Goal: Use online tool/utility: Utilize a website feature to perform a specific function

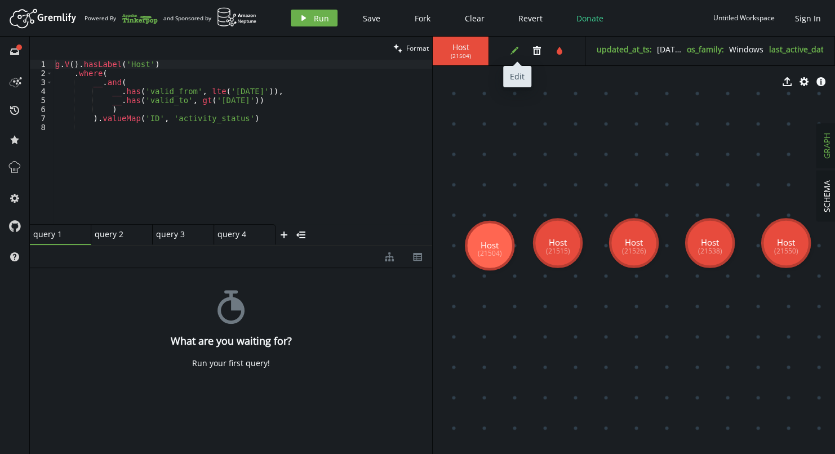
click at [507, 48] on button "edit" at bounding box center [514, 50] width 17 height 17
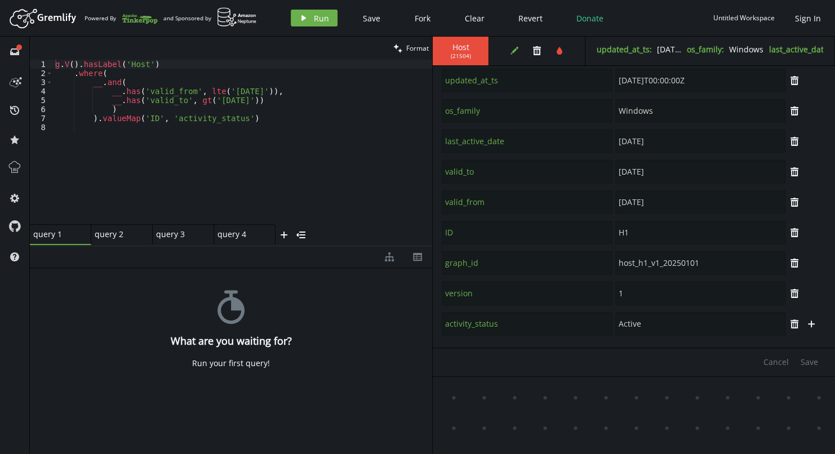
scroll to position [39, 0]
click at [806, 330] on button "plus" at bounding box center [811, 324] width 17 height 17
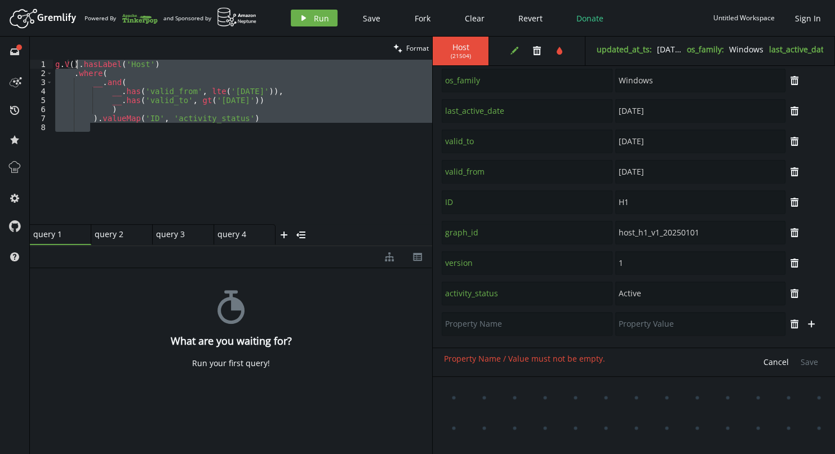
drag, startPoint x: 274, startPoint y: 180, endPoint x: 79, endPoint y: 64, distance: 227.1
click at [79, 64] on div "g . V ( ) . hasLabel ( 'Host' ) . where ( __ . and ( __ . has ( 'valid_from' , …" at bounding box center [242, 151] width 379 height 183
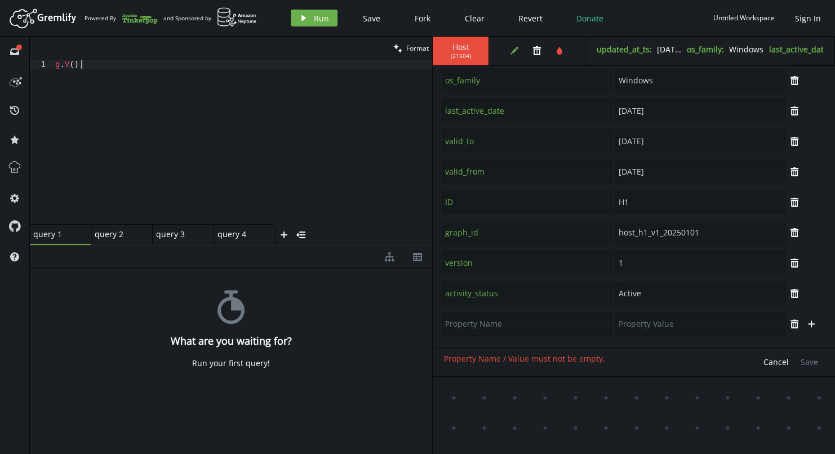
type textarea "g.V()"
click at [299, 19] on icon "play" at bounding box center [303, 18] width 9 height 9
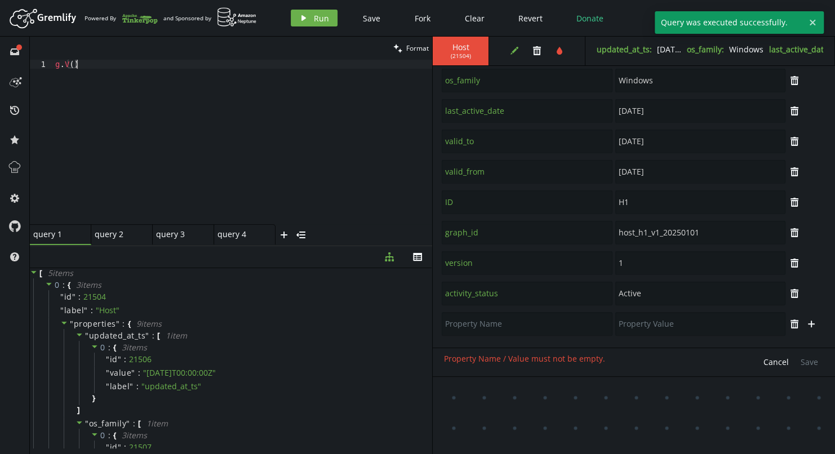
click at [312, 73] on div "g . V ( )" at bounding box center [242, 151] width 379 height 183
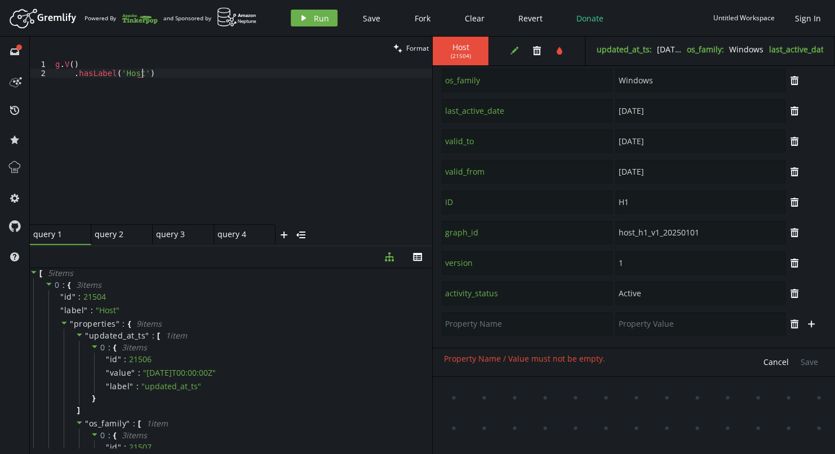
scroll to position [0, 86]
type textarea ".hasLabel('Host')"
click at [312, 18] on button "play Run" at bounding box center [314, 18] width 47 height 17
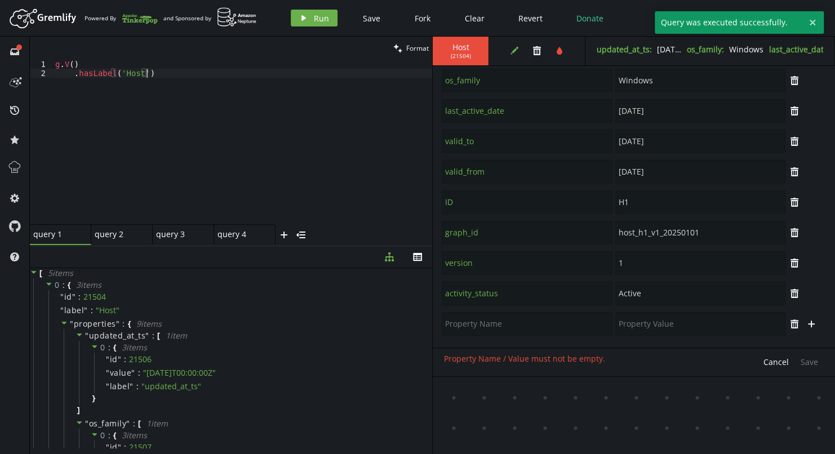
click at [276, 72] on div "g . V ( ) . hasLabel ( 'Host' )" at bounding box center [242, 151] width 379 height 183
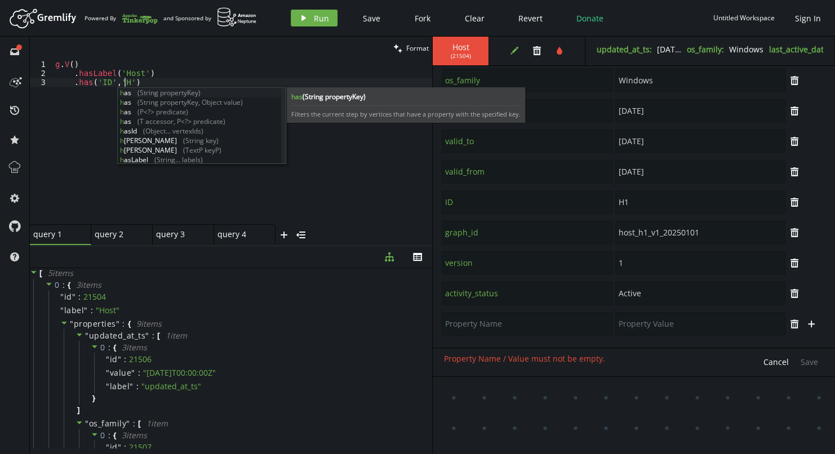
scroll to position [0, 74]
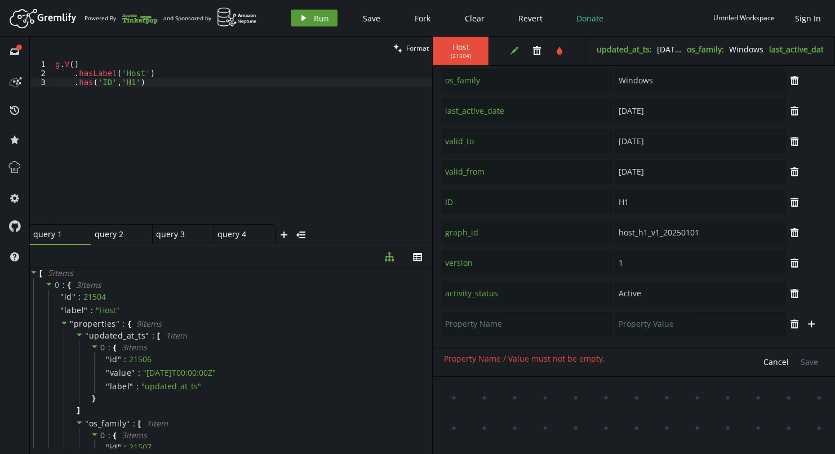
click at [318, 24] on button "play Run" at bounding box center [314, 18] width 47 height 17
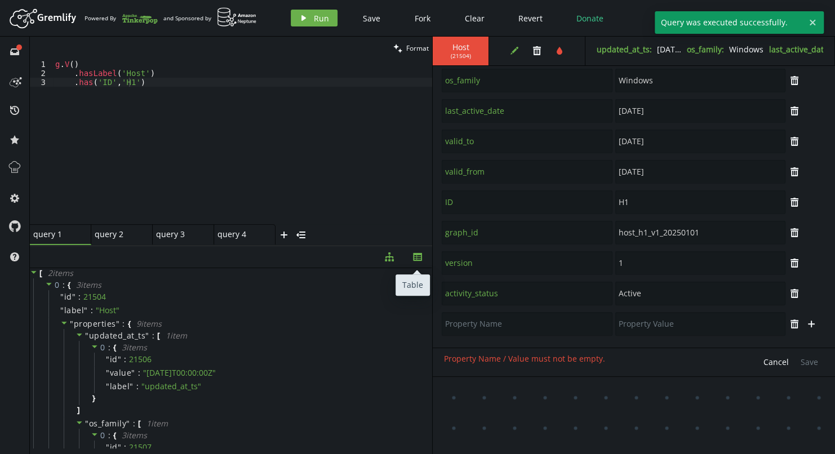
click at [413, 254] on icon "button" at bounding box center [417, 257] width 9 height 8
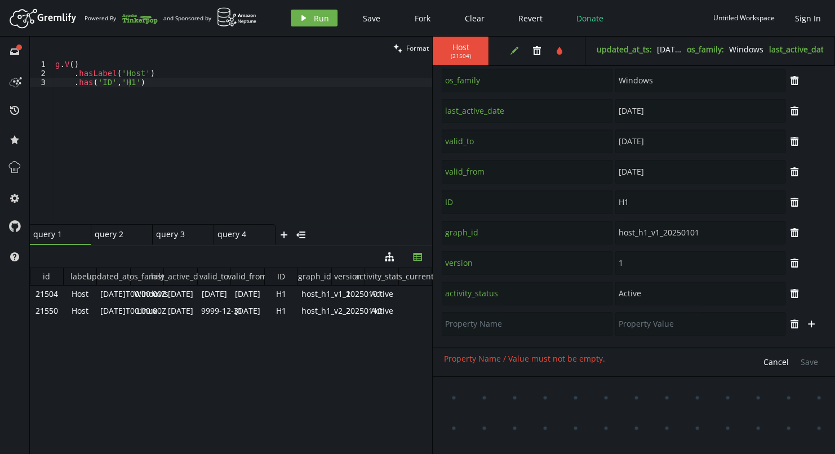
type textarea ".has('ID','H1')"
click at [158, 86] on div "g . V ( ) . hasLabel ( 'Host' ) . has ( 'ID' , 'H1' )" at bounding box center [242, 151] width 379 height 183
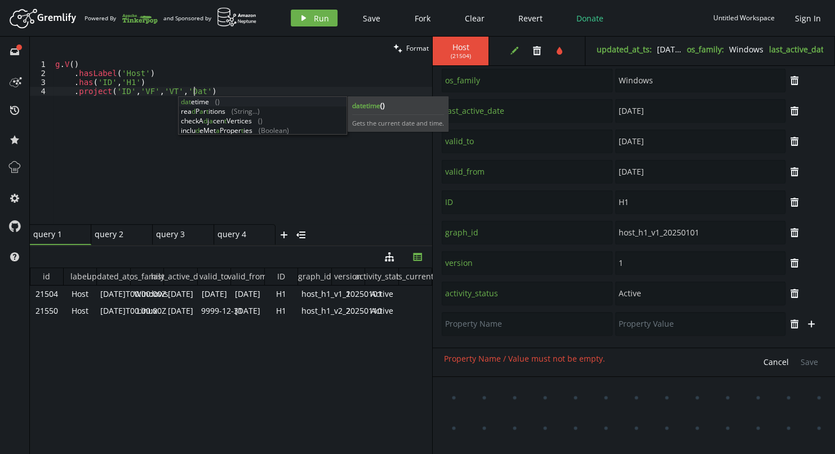
scroll to position [0, 143]
type textarea ".project('ID','VF','VT','Date')"
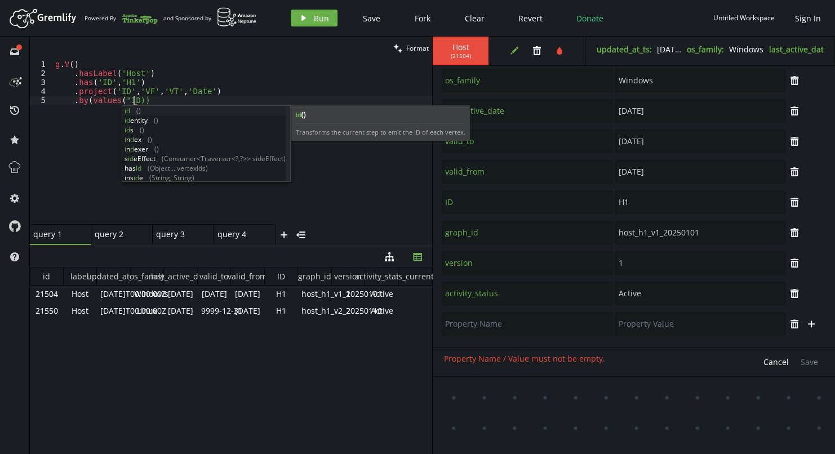
scroll to position [0, 82]
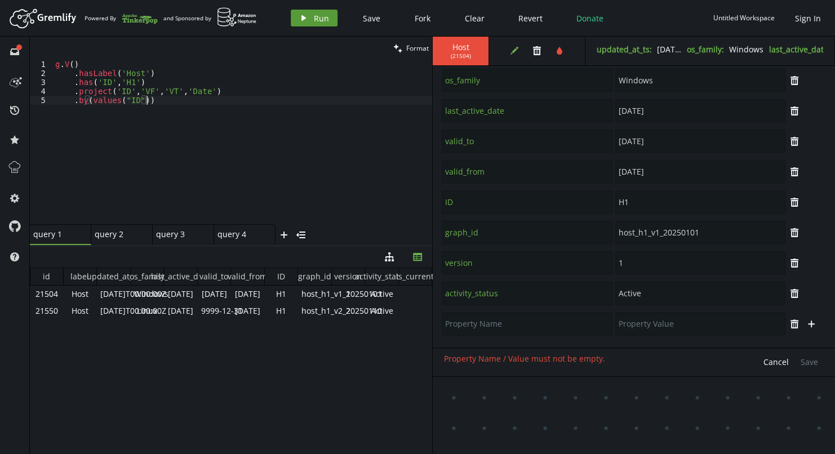
click at [307, 18] on icon "play" at bounding box center [303, 18] width 9 height 9
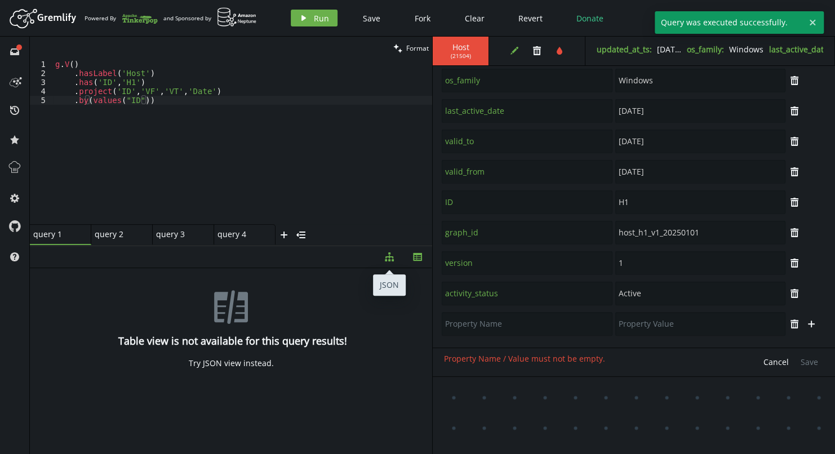
click at [388, 259] on icon "button" at bounding box center [389, 256] width 9 height 9
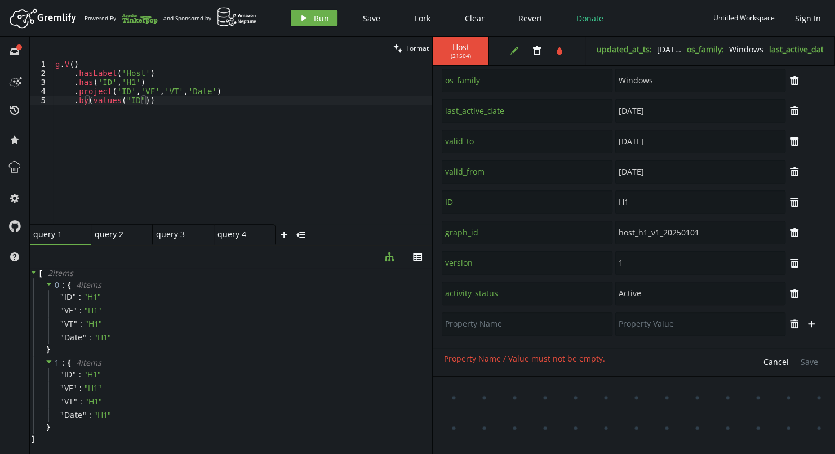
click at [137, 100] on div "g . V ( ) . hasLabel ( 'Host' ) . has ( 'ID' , 'H1' ) . project ( 'ID' , 'VF' ,…" at bounding box center [242, 151] width 379 height 183
click at [305, 23] on button "play Run" at bounding box center [314, 18] width 47 height 17
click at [194, 101] on div "g . V ( ) . hasLabel ( 'Host' ) . has ( 'ID' , 'H1' ) . project ( 'ID' , 'VF' ,…" at bounding box center [242, 151] width 379 height 183
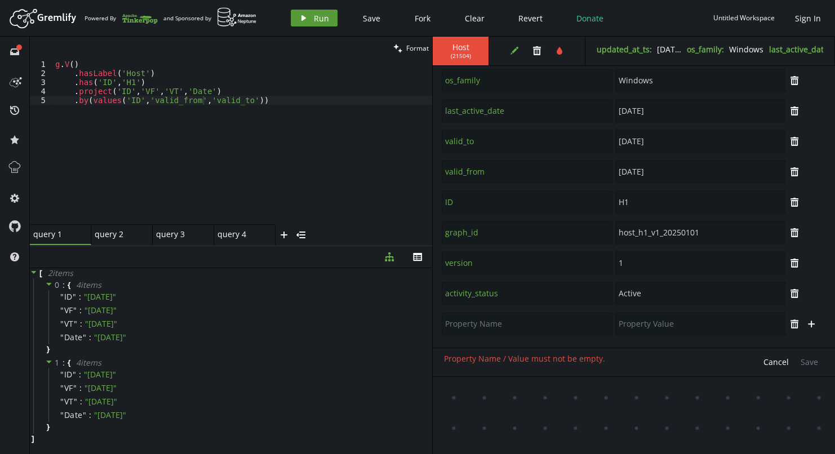
click at [311, 12] on button "play Run" at bounding box center [314, 18] width 47 height 17
drag, startPoint x: 241, startPoint y: 99, endPoint x: 136, endPoint y: 100, distance: 104.8
click at [136, 100] on div "g . V ( ) . hasLabel ( 'Host' ) . has ( 'ID' , 'H1' ) . project ( 'ID' , 'VF' ,…" at bounding box center [242, 151] width 379 height 183
type textarea ".by(values('ID'))"
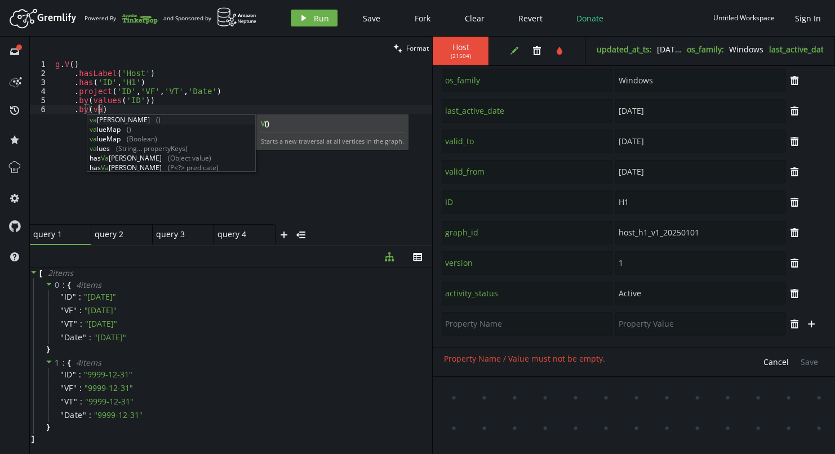
scroll to position [0, 47]
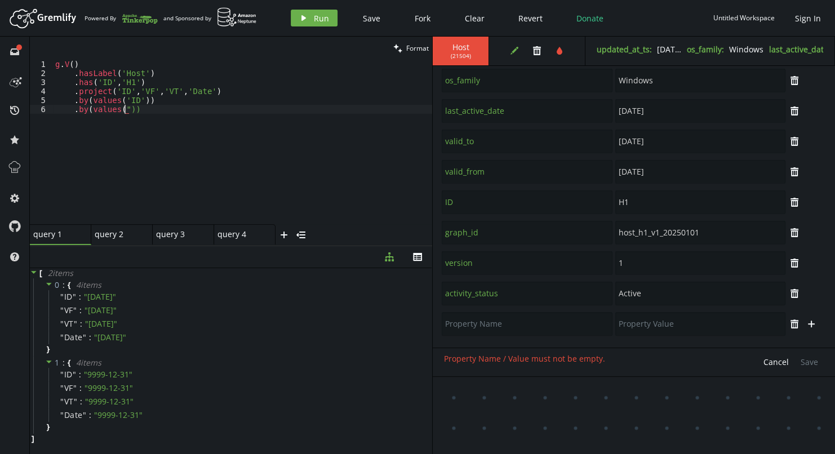
paste textarea ",'valid_from','valid_to'"
type textarea ".by(values('valid_from'))"
click at [317, 16] on span "Run" at bounding box center [321, 18] width 15 height 11
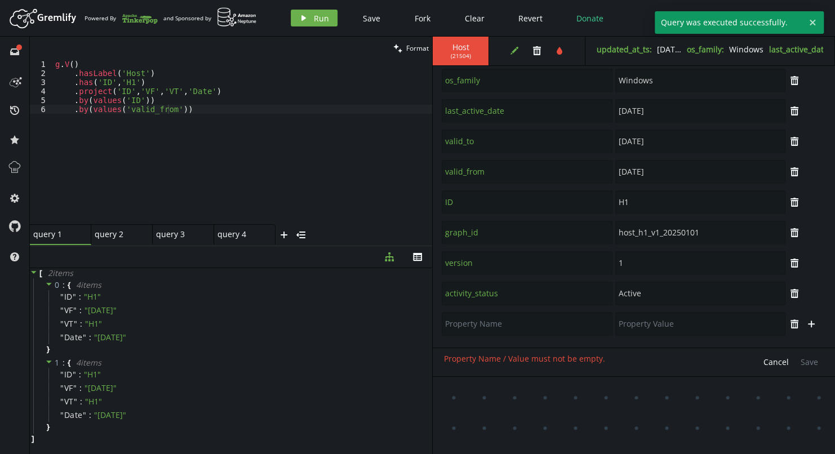
click at [212, 114] on div "g . V ( ) . hasLabel ( 'Host' ) . has ( 'ID' , 'H1' ) . project ( 'ID' , 'VF' ,…" at bounding box center [242, 151] width 379 height 183
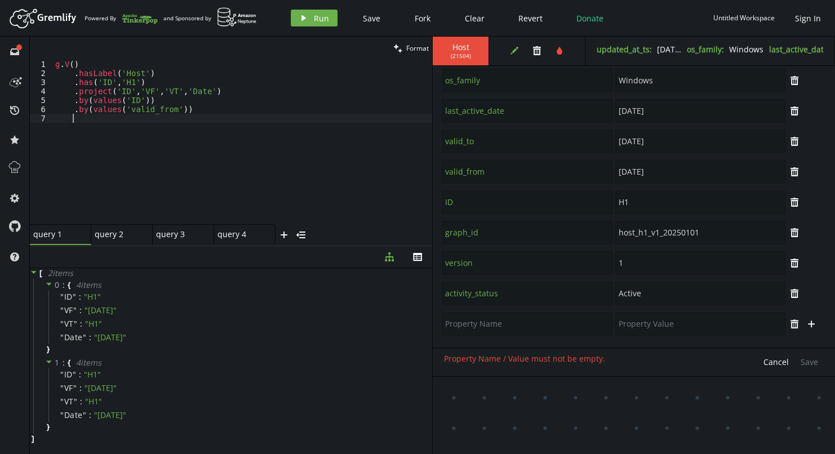
type textarea ".by(values('valid_from'))"
paste textarea ".by(values('valid_from'))"
type textarea ".by(values('valid_to'))"
click at [314, 11] on button "play Run" at bounding box center [314, 18] width 47 height 17
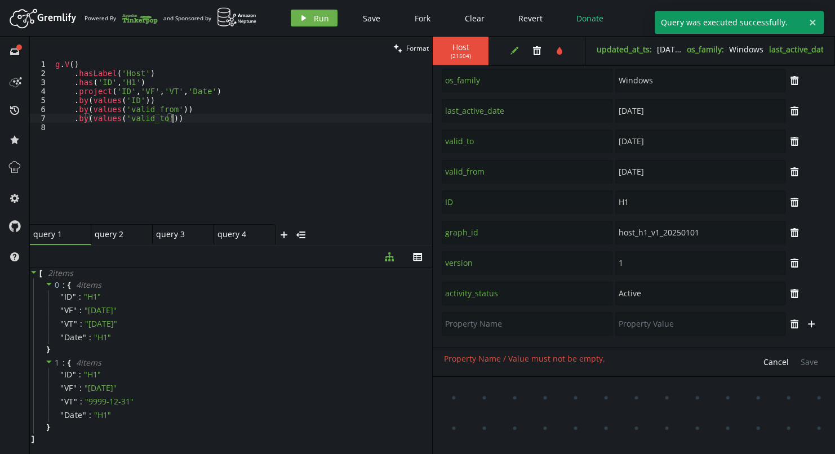
click at [181, 121] on div "g . V ( ) . hasLabel ( 'Host' ) . has ( 'ID' , 'H1' ) . project ( 'ID' , 'VF' ,…" at bounding box center [242, 151] width 379 height 183
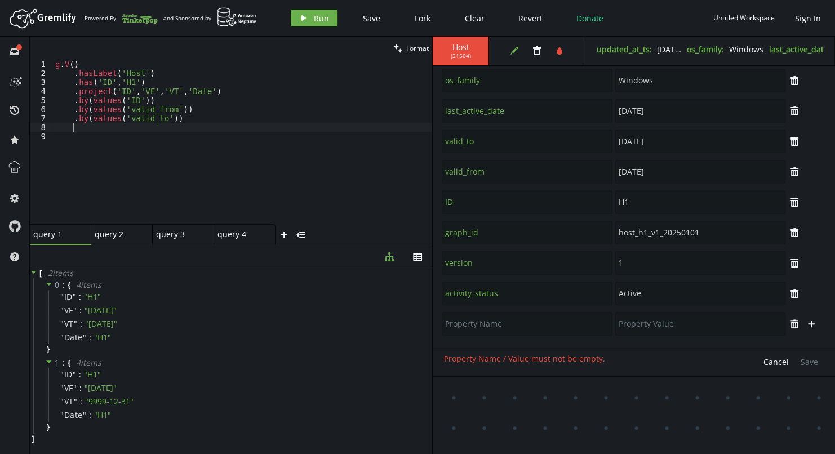
scroll to position [0, 16]
paste textarea ".by(values('valid_to'))"
click at [312, 19] on button "play Run" at bounding box center [314, 18] width 47 height 17
click at [161, 127] on div "g . V ( ) . hasLabel ( 'Host' ) . has ( 'ID' , 'H1' ) . project ( 'ID' , 'VF' ,…" at bounding box center [242, 151] width 379 height 183
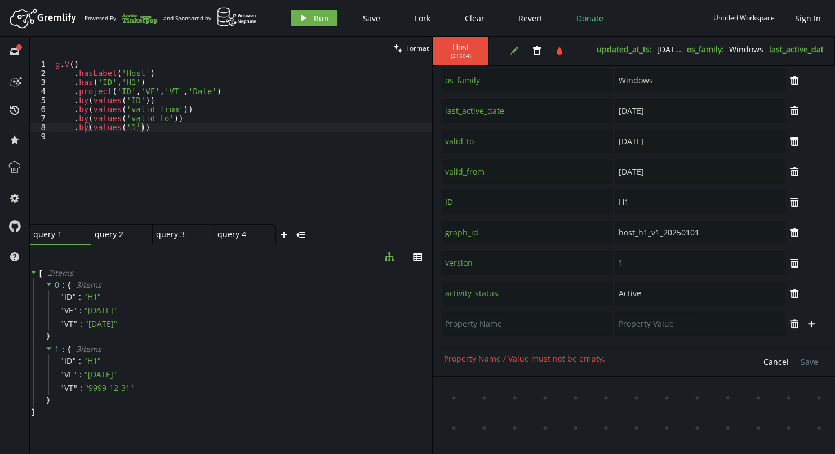
click at [161, 127] on div "g . V ( ) . hasLabel ( 'Host' ) . has ( 'ID' , 'H1' ) . project ( 'ID' , 'VF' ,…" at bounding box center [242, 151] width 379 height 183
click at [303, 19] on icon "button" at bounding box center [303, 18] width 5 height 6
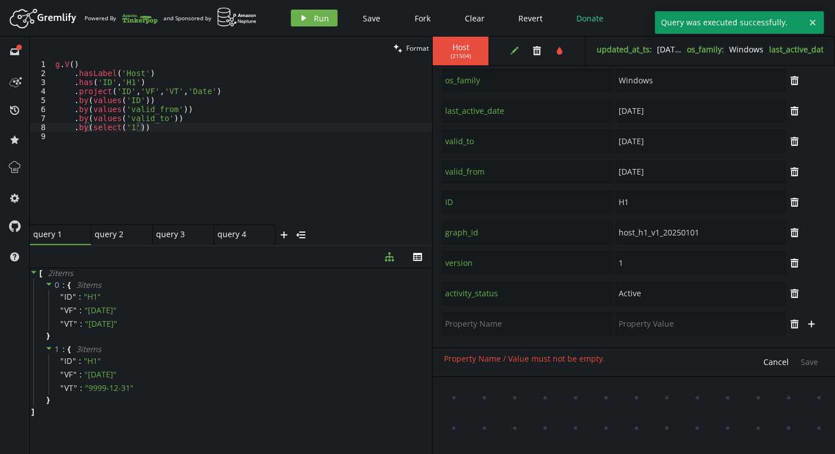
click at [131, 129] on div "g . V ( ) . hasLabel ( 'Host' ) . has ( 'ID' , 'H1' ) . project ( 'ID' , 'VF' ,…" at bounding box center [242, 151] width 379 height 183
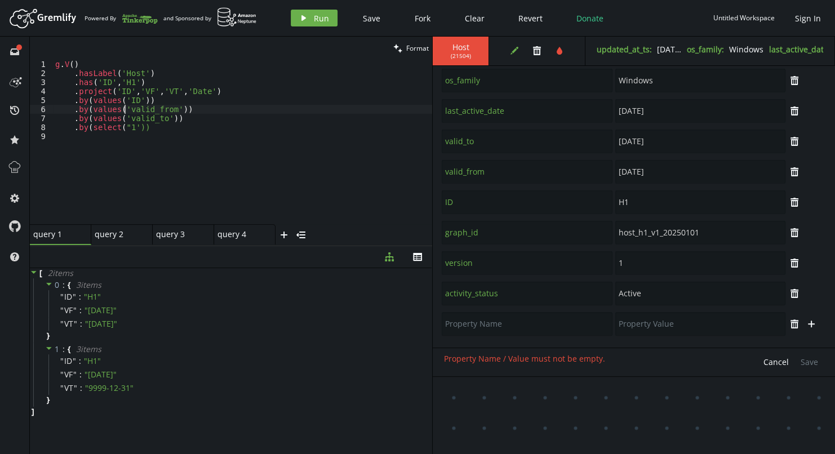
scroll to position [0, 20]
click at [540, 320] on input "text" at bounding box center [527, 324] width 171 height 24
click at [125, 128] on div "g . V ( ) . hasLabel ( 'Host' ) . has ( 'ID' , 'H1' ) . project ( 'ID' , 'VF' ,…" at bounding box center [242, 151] width 379 height 183
click at [305, 21] on icon "play" at bounding box center [303, 18] width 9 height 9
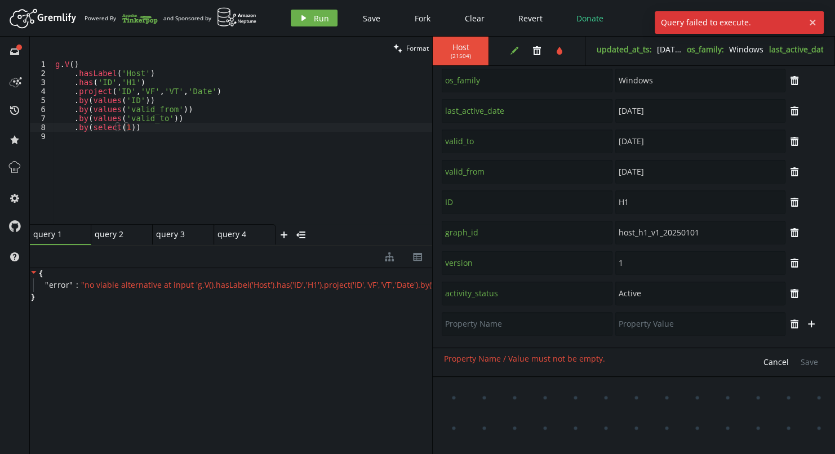
click at [120, 130] on div "g . V ( ) . hasLabel ( 'Host' ) . has ( 'ID' , 'H1' ) . project ( 'ID' , 'VF' ,…" at bounding box center [242, 151] width 379 height 183
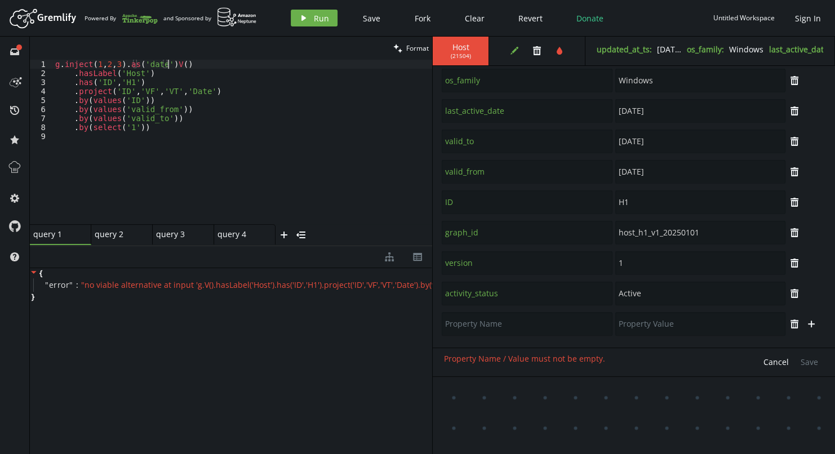
scroll to position [0, 0]
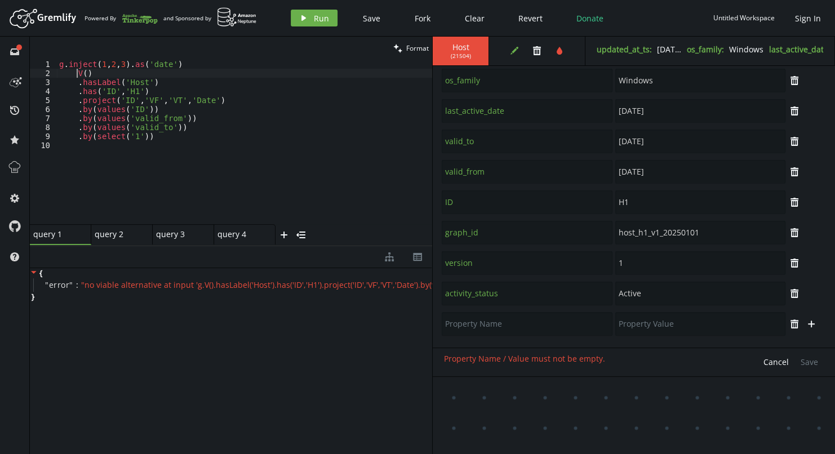
type textarea ".V()"
click at [242, 164] on div "g . inject ( 1 , 2 , 3 ) . as ( 'date' ) . V ( ) . hasLabel ( 'Host' ) . has ( …" at bounding box center [244, 151] width 375 height 183
click at [134, 139] on div "g . inject ( 1 , 2 , 3 ) . as ( 'date' ) . V ( ) . hasLabel ( 'Host' ) . has ( …" at bounding box center [244, 151] width 375 height 183
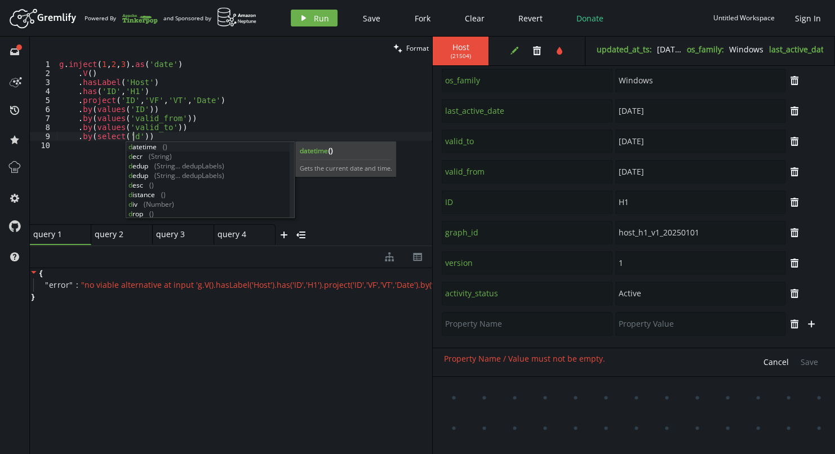
scroll to position [0, 86]
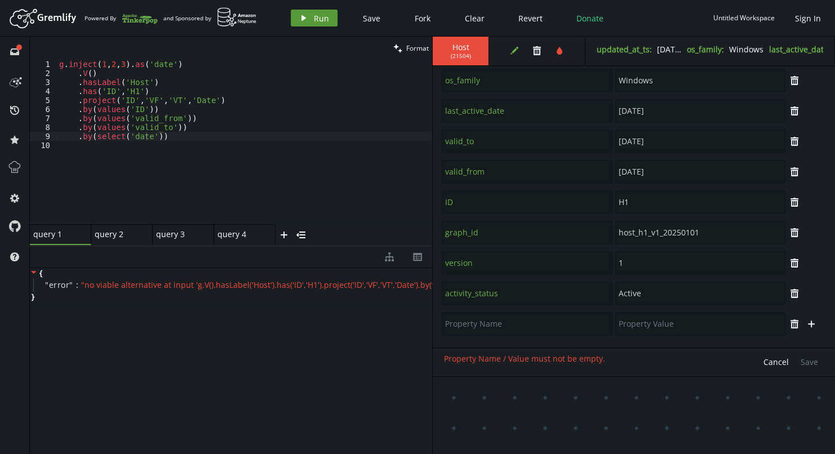
click at [312, 17] on button "play Run" at bounding box center [314, 18] width 47 height 17
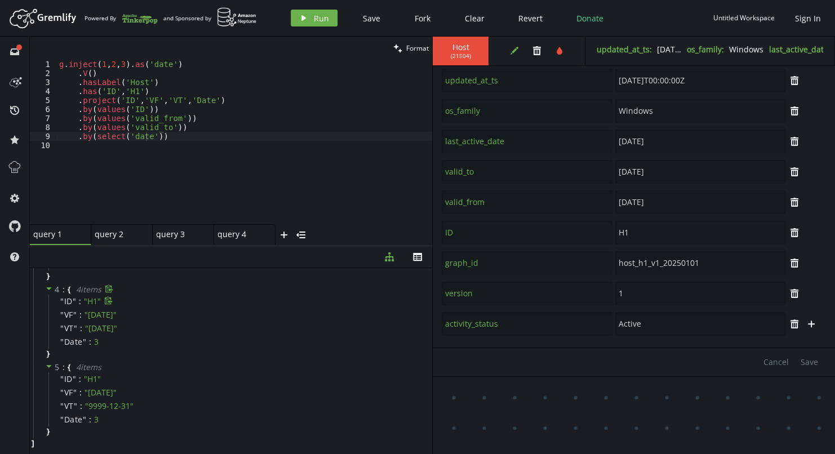
scroll to position [0, 0]
click at [129, 65] on div "g . inject ( 1 , 2 , 3 ) . as ( 'date' ) . V ( ) . hasLabel ( 'Host' ) . has ( …" at bounding box center [244, 151] width 375 height 183
click at [314, 29] on div "Artboard Created with Sketch. Powered By and Sponsored by play Run Save Fork Cl…" at bounding box center [418, 18] width 824 height 23
click at [310, 19] on button "play Run" at bounding box center [314, 18] width 47 height 17
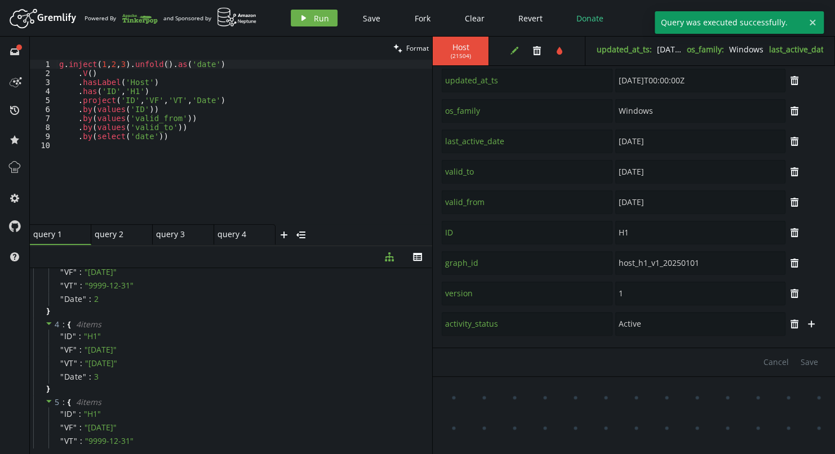
scroll to position [274, 0]
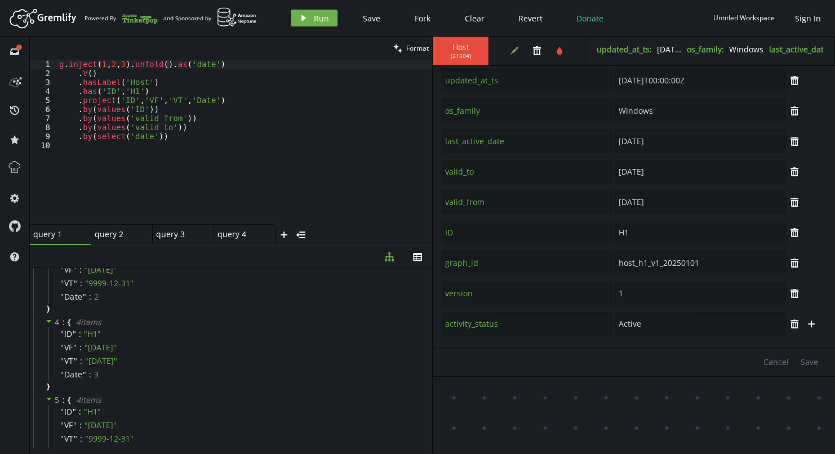
type textarea ".project('ID','VF','VT','Date')"
click at [150, 99] on div "g . inject ( 1 , 2 , 3 ) . unfold ( ) . as ( 'date' ) . V ( ) . hasLabel ( 'Hos…" at bounding box center [244, 151] width 375 height 183
click at [221, 99] on div "g . inject ( 1 , 2 , 3 ) . unfold ( ) . as ( 'date' ) . V ( ) . hasLabel ( 'Hos…" at bounding box center [244, 151] width 375 height 183
click at [807, 330] on button "plus" at bounding box center [811, 324] width 17 height 17
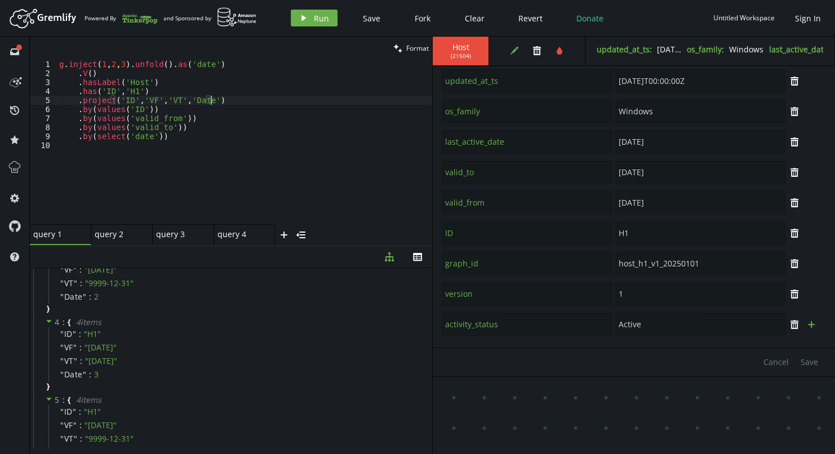
scroll to position [70, 0]
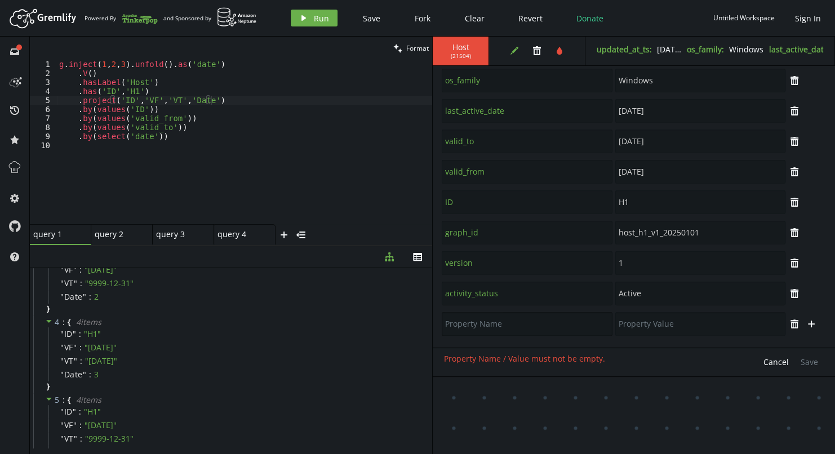
click at [550, 323] on input "text" at bounding box center [527, 324] width 171 height 24
type input "VF"
click at [807, 320] on icon "plus" at bounding box center [811, 323] width 9 height 9
click at [549, 323] on input "text" at bounding box center [527, 324] width 171 height 24
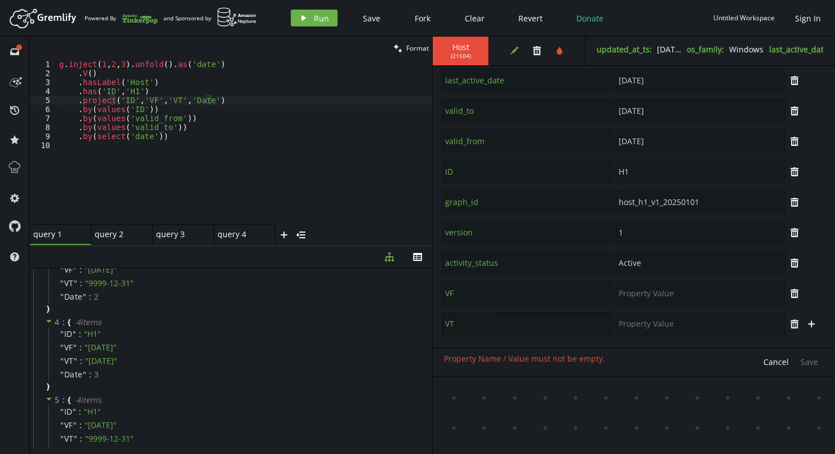
type input "VT"
click at [666, 303] on input "text" at bounding box center [700, 294] width 171 height 24
type input "1"
type input "10"
click at [810, 359] on span "Save" at bounding box center [809, 362] width 17 height 11
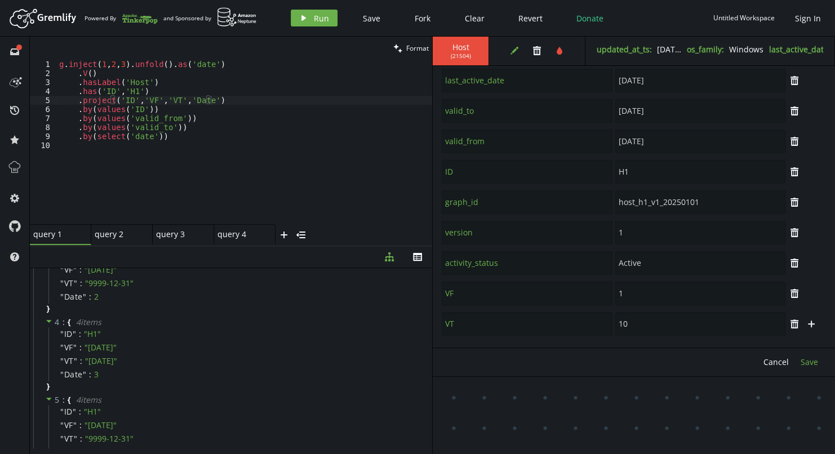
type input "valid_from"
type input "[DATE]"
type input "label"
type input "Host"
type input "updated_at_ts"
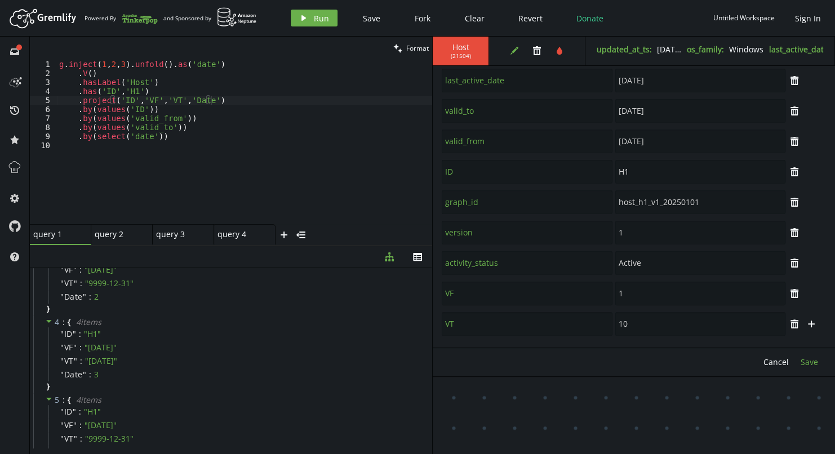
type input "[DATE]T00:00:00Z"
type input "os_family"
type input "Windows"
type input "last_active_date"
type input "valid_to"
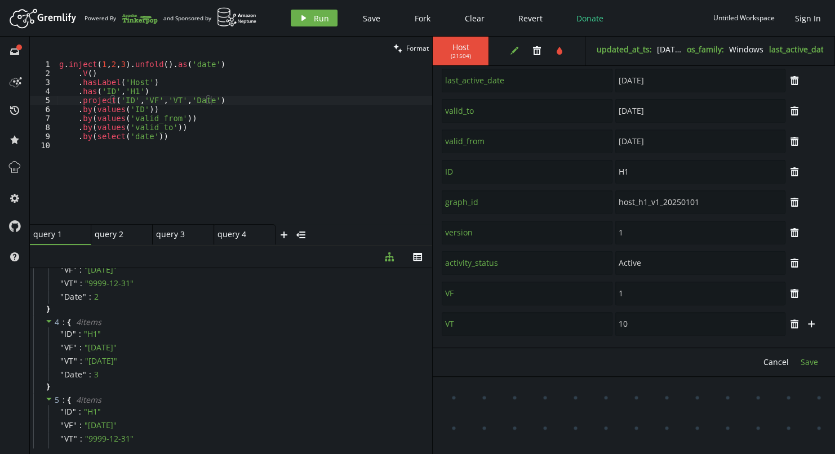
type input "[DATE]"
click at [512, 55] on button "edit" at bounding box center [514, 50] width 17 height 17
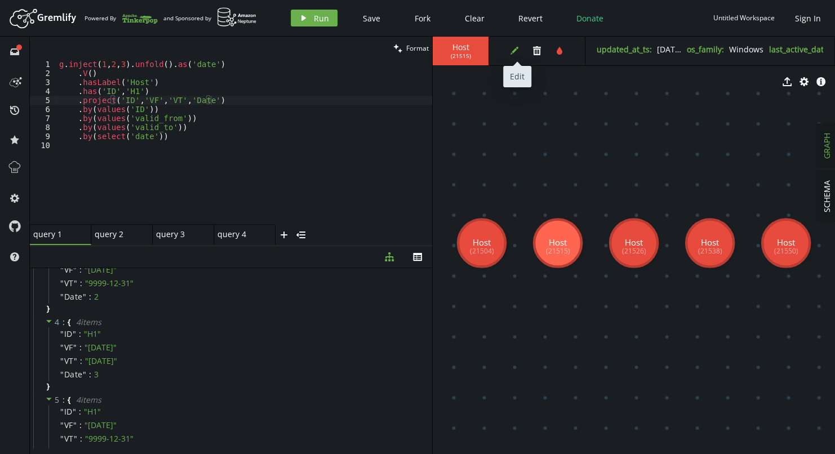
click at [514, 51] on icon "button" at bounding box center [514, 51] width 8 height 8
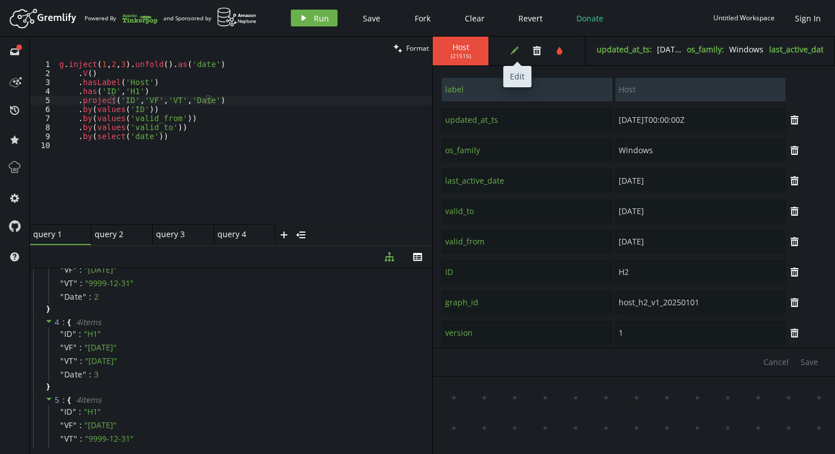
scroll to position [39, 0]
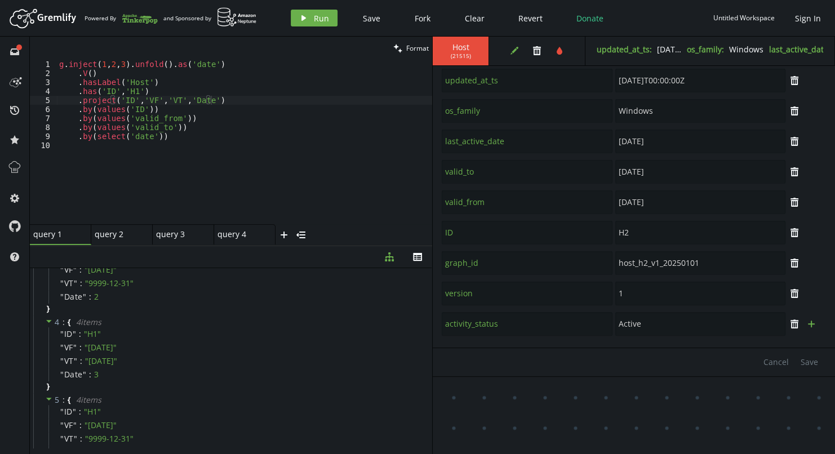
click at [808, 325] on icon "button" at bounding box center [811, 324] width 7 height 7
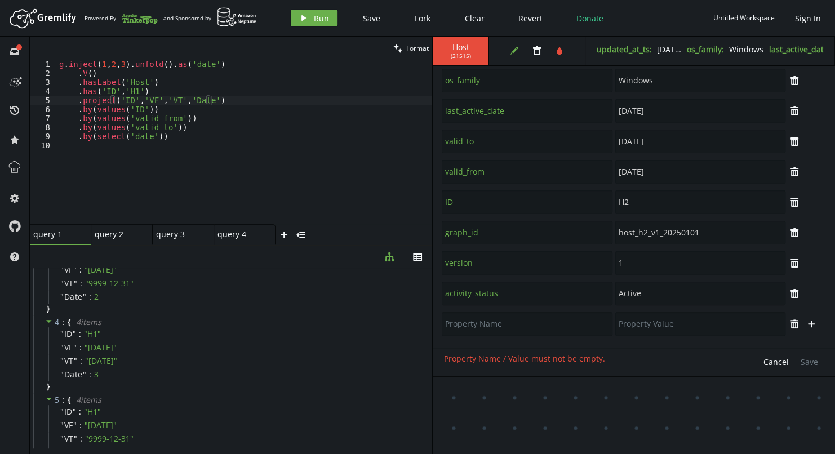
click at [808, 325] on icon "button" at bounding box center [811, 324] width 7 height 7
click at [576, 295] on input "text" at bounding box center [527, 294] width 171 height 24
type input "VF"
type input "1"
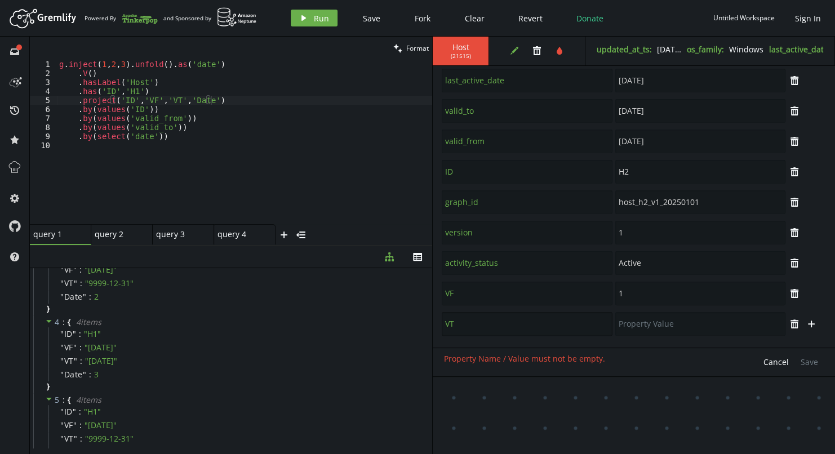
type input "VT"
type input "15"
click at [816, 364] on span "Save" at bounding box center [809, 362] width 17 height 11
type input "valid_from"
type input "[DATE]"
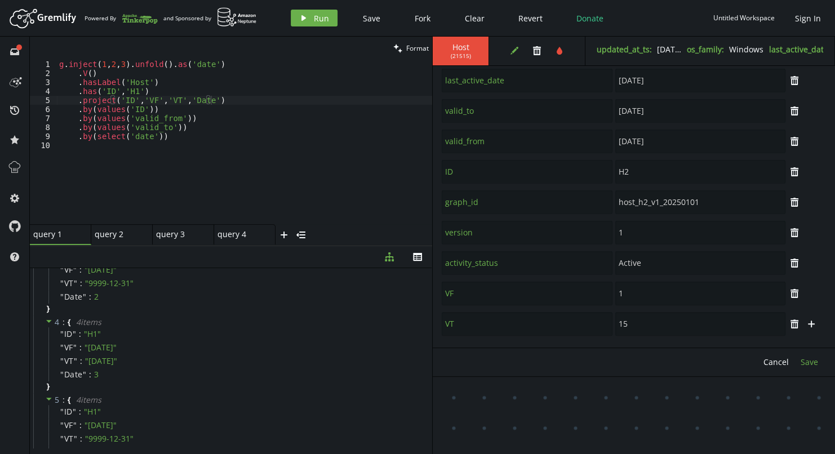
type input "label"
type input "Host"
type input "updated_at_ts"
type input "[DATE]T00:00:00Z"
type input "os_family"
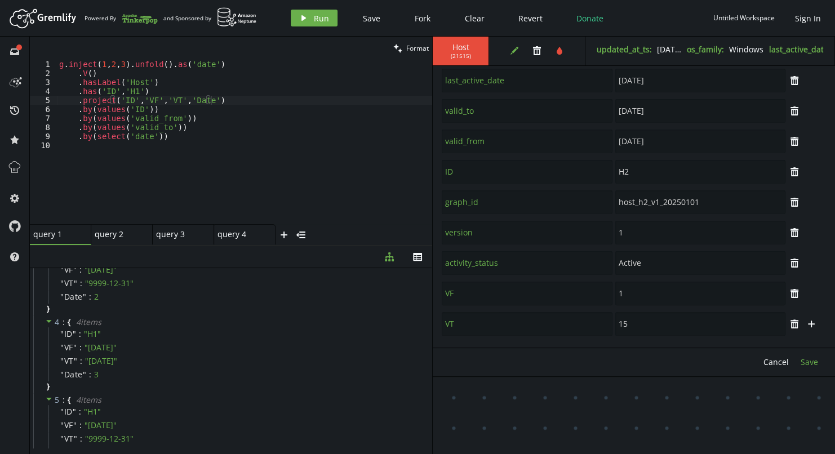
type input "Windows"
type input "last_active_date"
type input "[DATE]"
type input "valid_to"
type input "[DATE]"
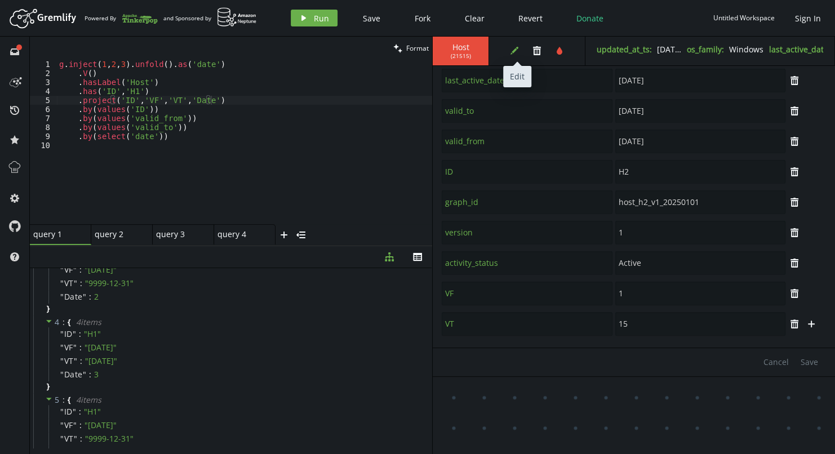
click at [508, 48] on button "edit" at bounding box center [514, 50] width 17 height 17
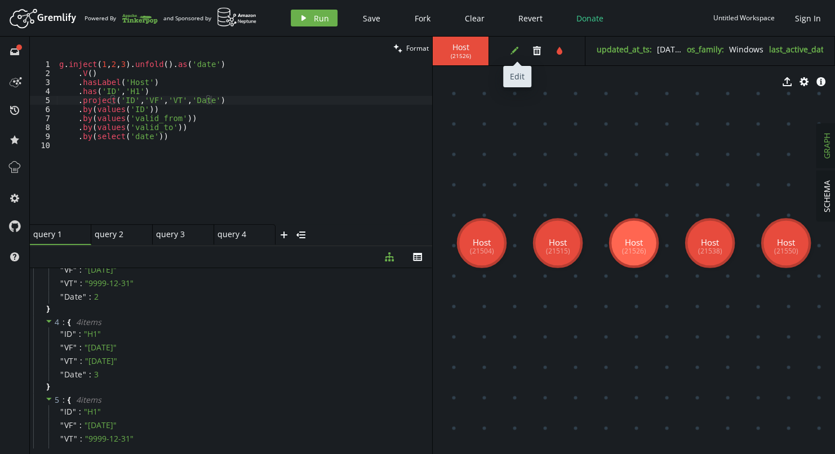
click at [515, 51] on icon "edit" at bounding box center [514, 50] width 9 height 9
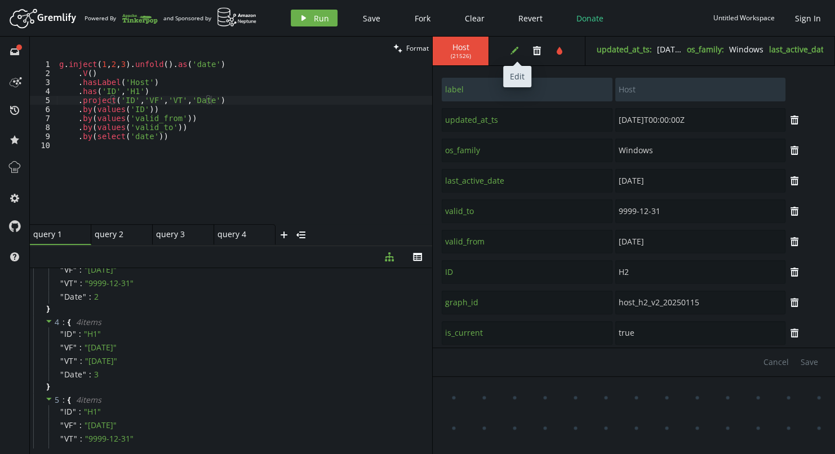
scroll to position [70, 0]
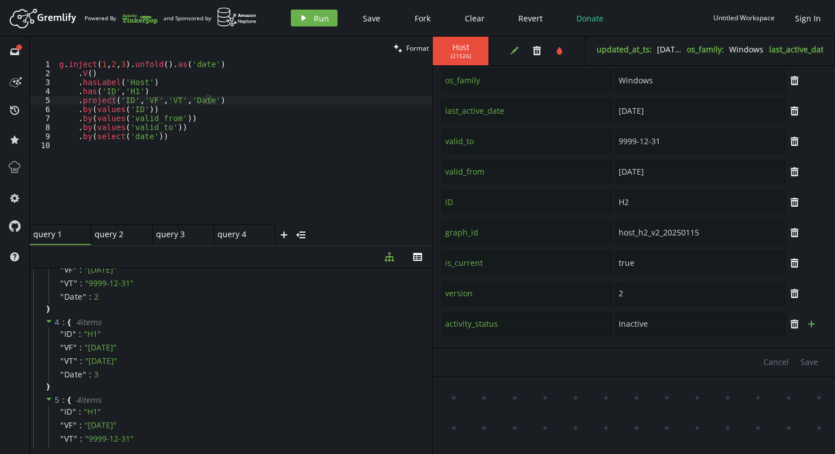
click at [807, 325] on icon "plus" at bounding box center [811, 323] width 9 height 9
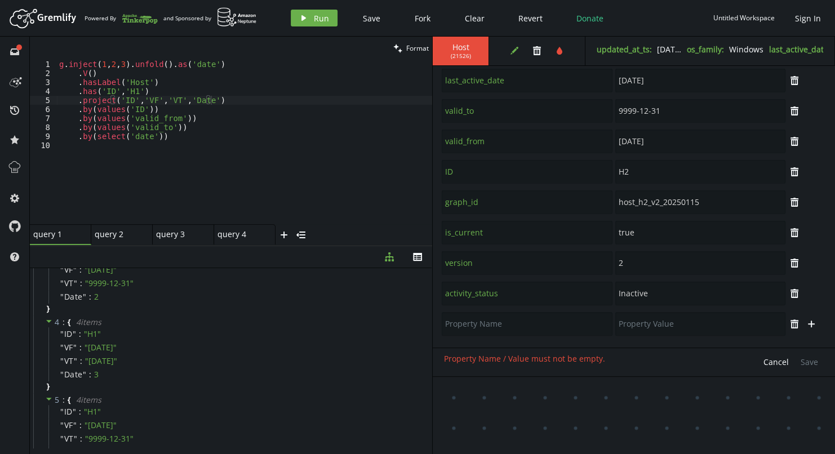
click at [807, 325] on icon "plus" at bounding box center [811, 323] width 9 height 9
click at [505, 296] on input "text" at bounding box center [527, 294] width 171 height 24
type input "VF"
type input "15"
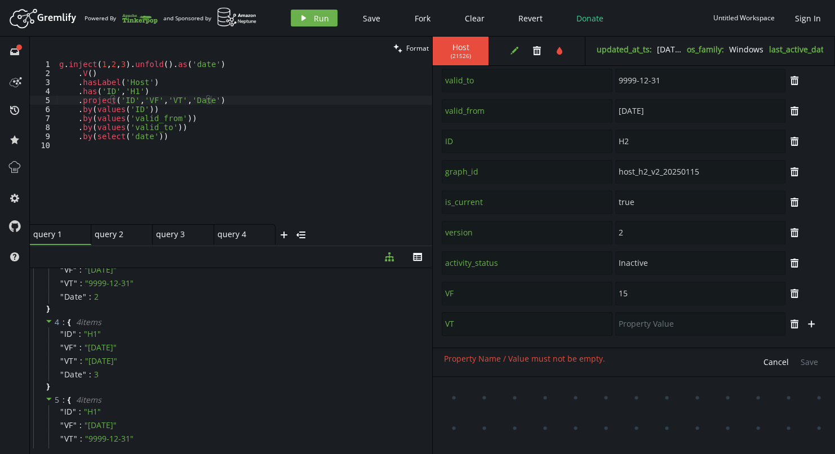
type input "VT"
type input "99"
click at [805, 358] on span "Save" at bounding box center [809, 362] width 17 height 11
type input "valid_from"
type input "[DATE]"
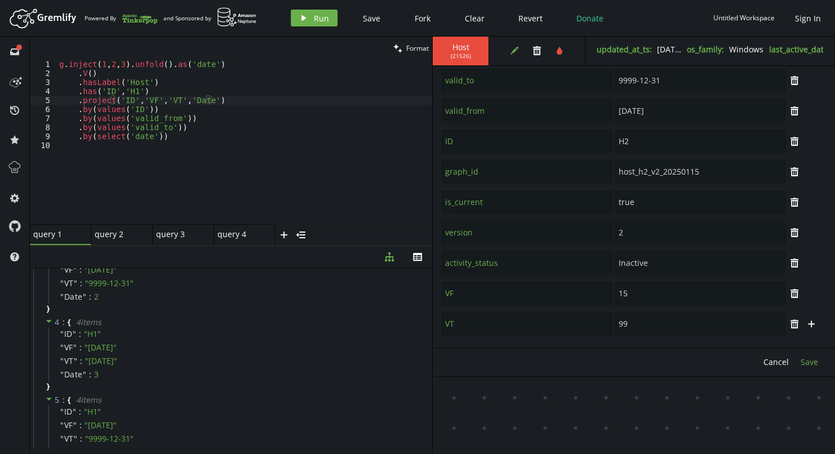
type input "label"
type input "Host"
type input "updated_at_ts"
type input "[DATE]T00:00:00Z"
type input "os_family"
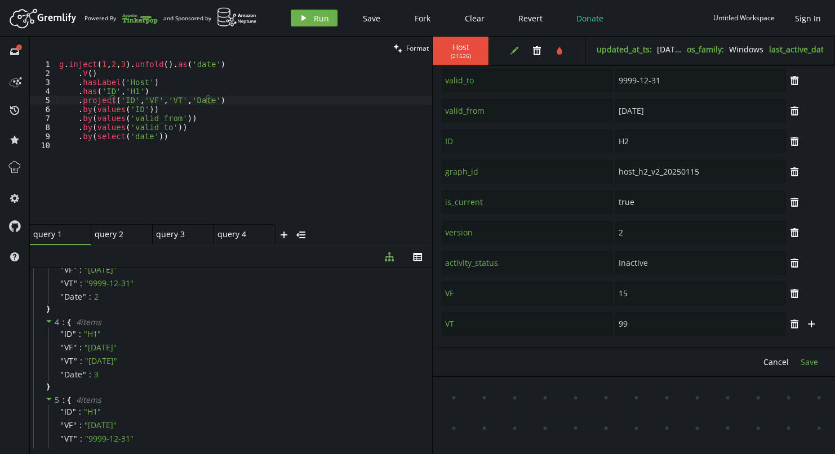
type input "Windows"
type input "last_active_date"
type input "[DATE]"
type input "valid_to"
type input "9999-12-31"
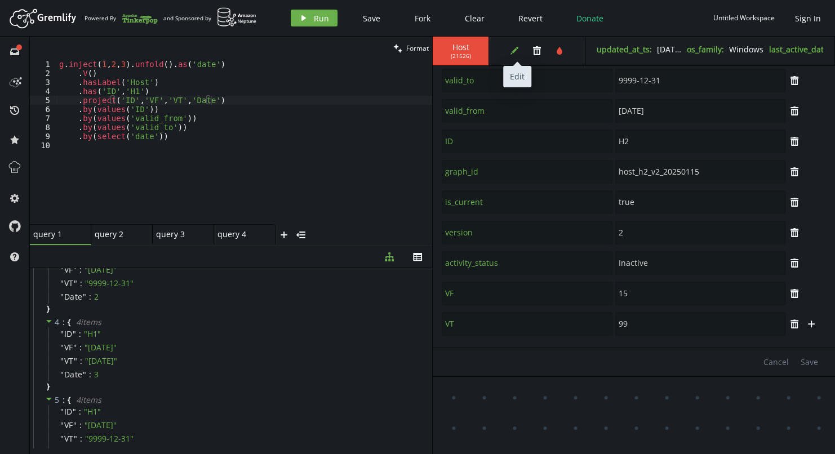
click at [517, 52] on icon "edit" at bounding box center [514, 50] width 9 height 9
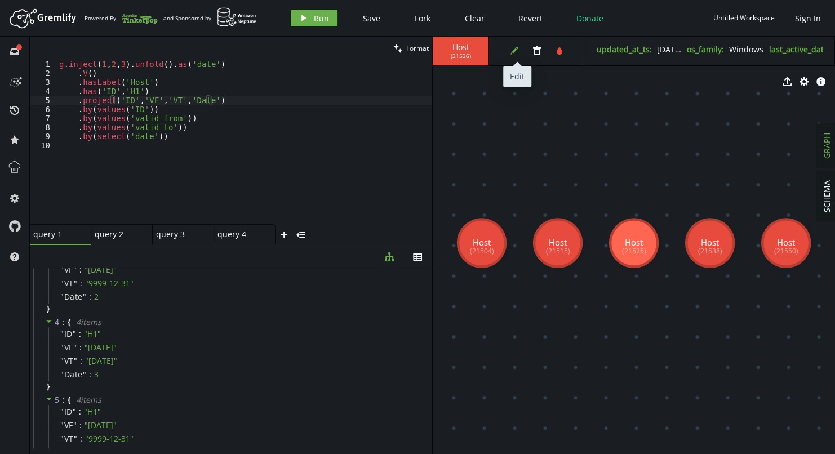
click at [513, 51] on icon "button" at bounding box center [514, 51] width 8 height 8
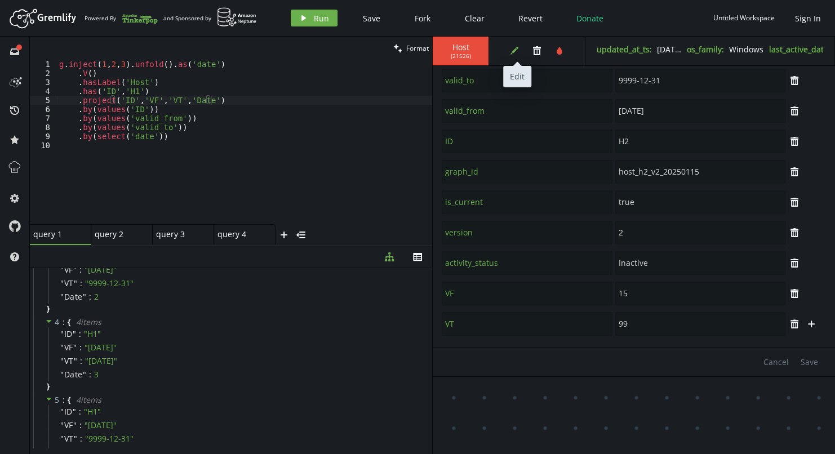
click at [513, 49] on icon "edit" at bounding box center [514, 50] width 9 height 9
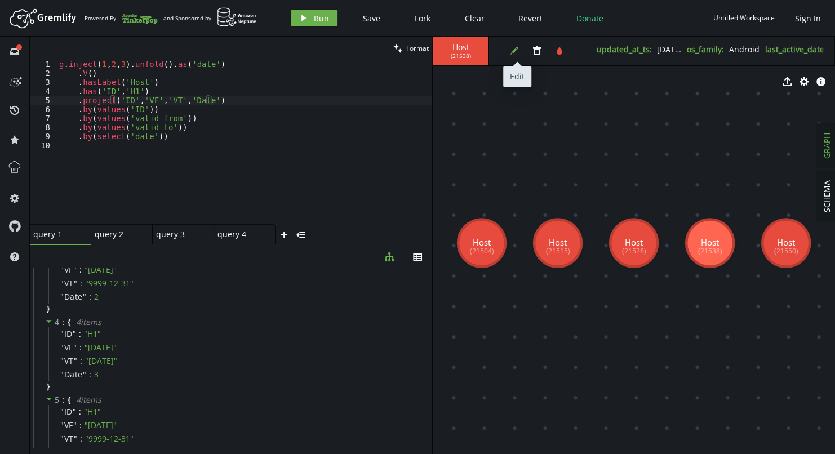
click at [512, 51] on icon "edit" at bounding box center [514, 50] width 9 height 9
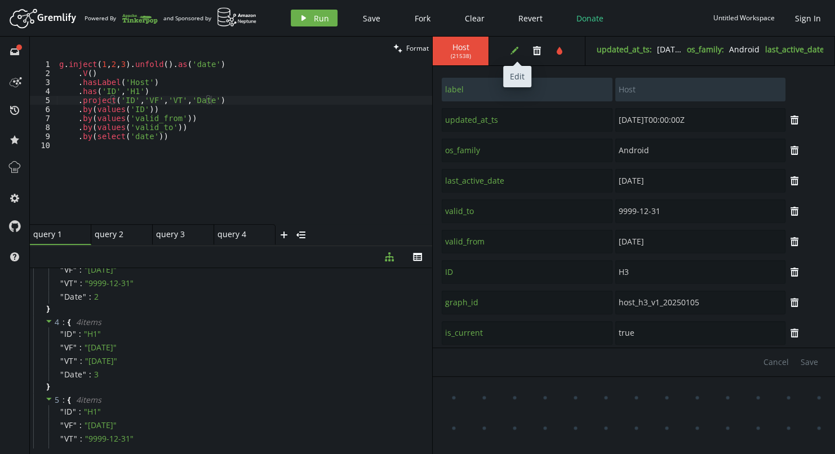
scroll to position [70, 0]
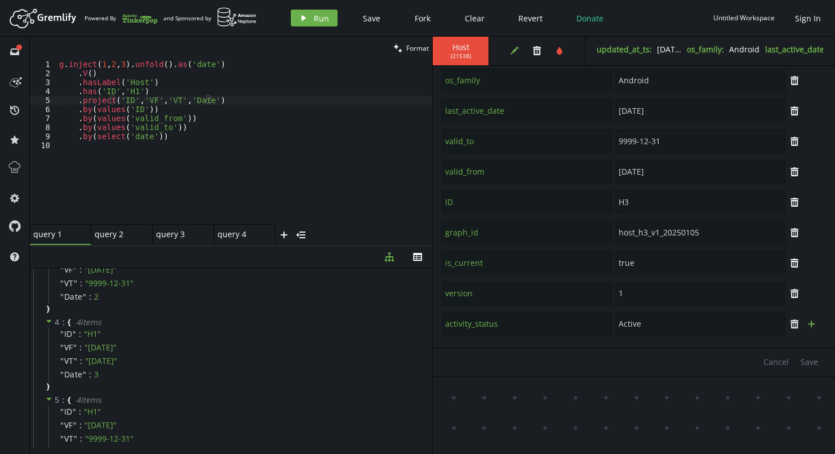
click at [808, 323] on icon "button" at bounding box center [811, 324] width 7 height 7
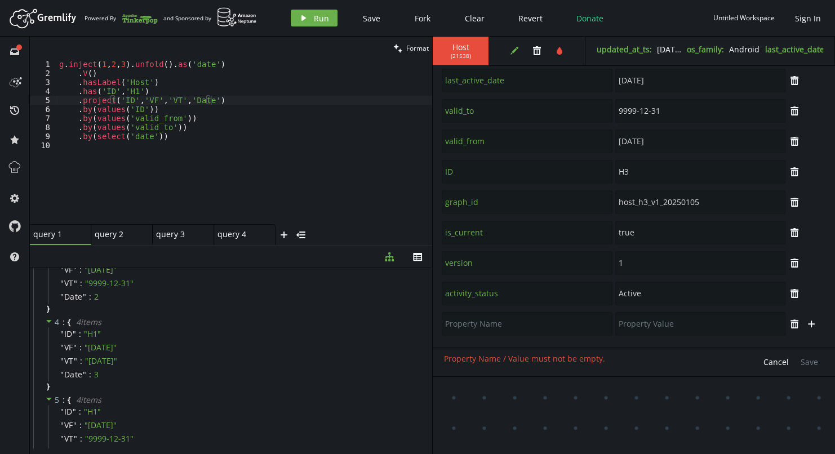
click at [808, 323] on icon "button" at bounding box center [811, 324] width 7 height 7
click at [568, 292] on input "text" at bounding box center [527, 294] width 171 height 24
type input "VF"
type input "5"
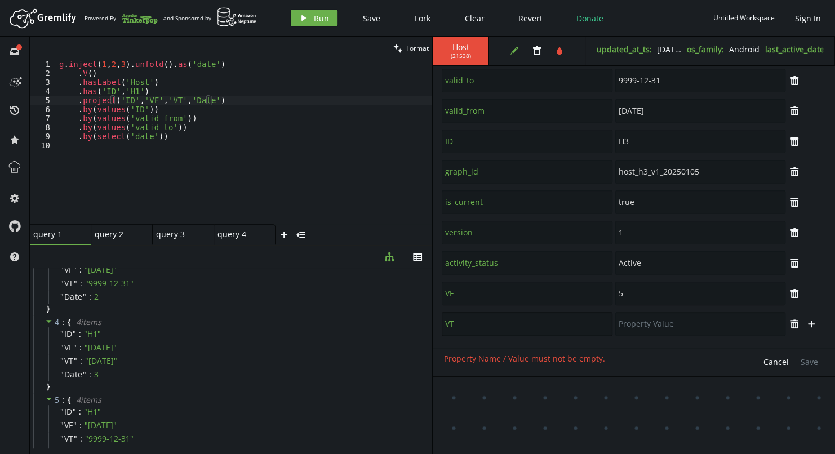
type input "VT"
type input "99"
click at [815, 359] on span "Save" at bounding box center [809, 362] width 17 height 11
type input "valid_from"
type input "[DATE]"
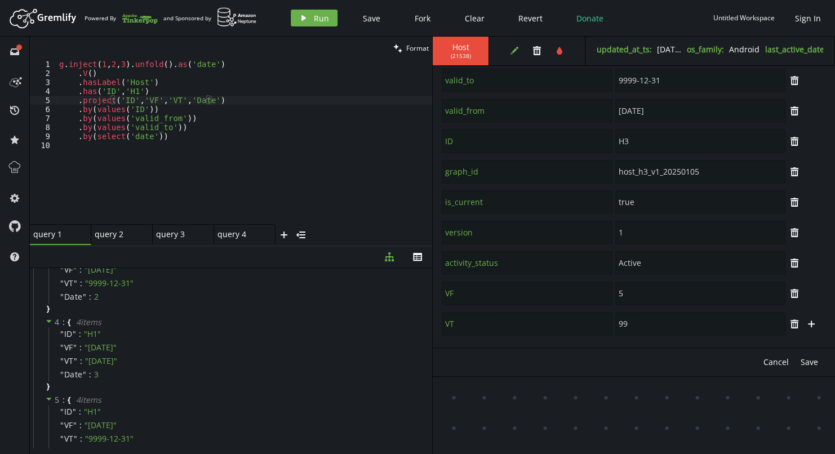
type input "label"
type input "Host"
type input "updated_at_ts"
type input "[DATE]T00:00:00Z"
type input "os_family"
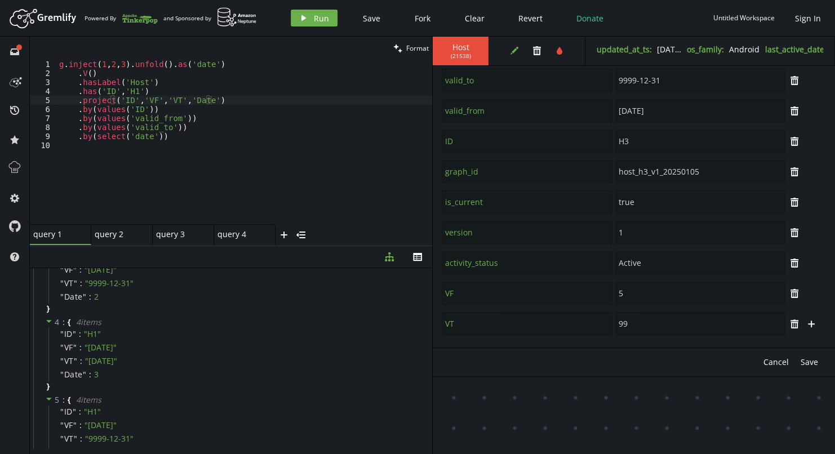
type input "Android"
type input "last_active_date"
type input "[DATE]"
type input "valid_to"
type input "9999-12-31"
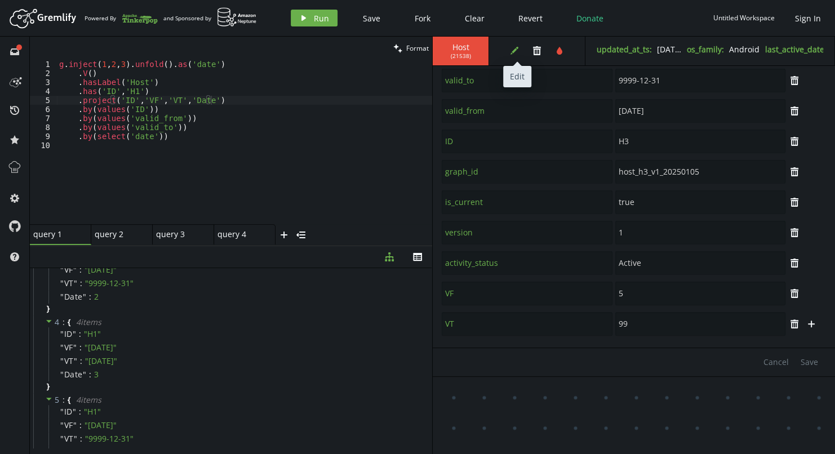
click at [514, 51] on icon "button" at bounding box center [514, 51] width 8 height 8
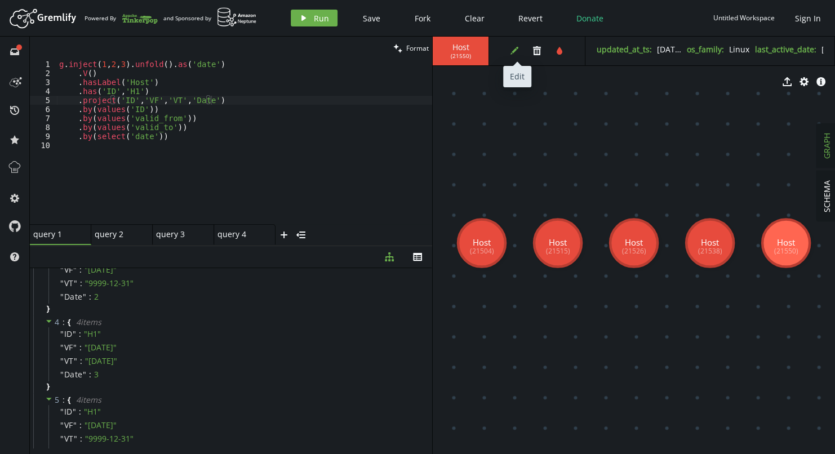
click at [512, 55] on icon "edit" at bounding box center [514, 50] width 9 height 9
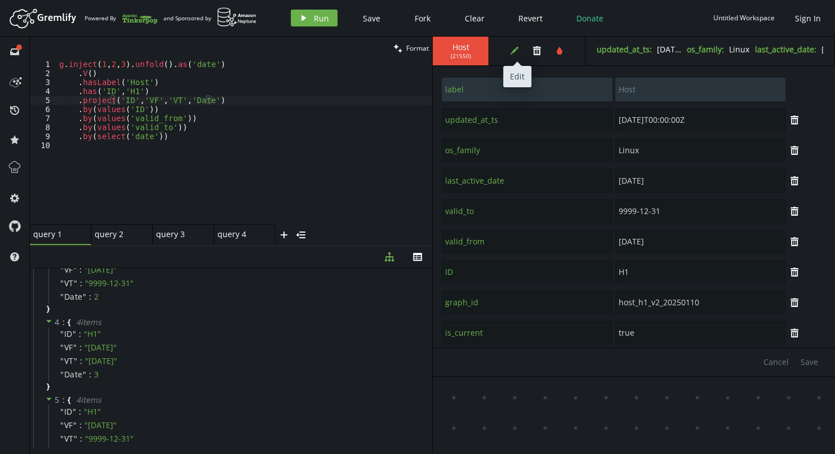
scroll to position [70, 0]
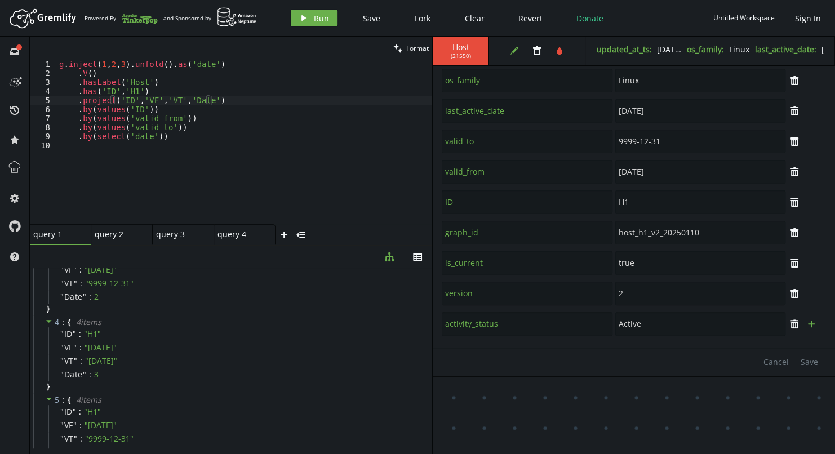
click at [810, 323] on icon "plus" at bounding box center [811, 323] width 9 height 9
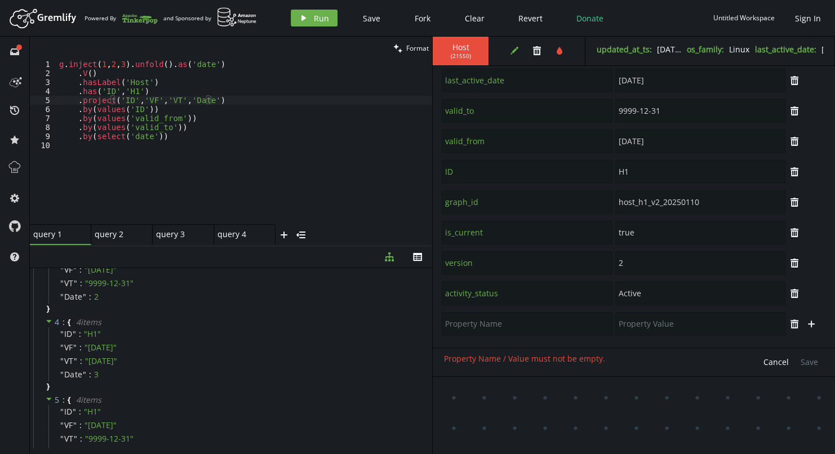
click at [810, 323] on icon "plus" at bounding box center [811, 323] width 9 height 9
click at [562, 297] on input "text" at bounding box center [527, 294] width 171 height 24
type input "VF"
type input "10"
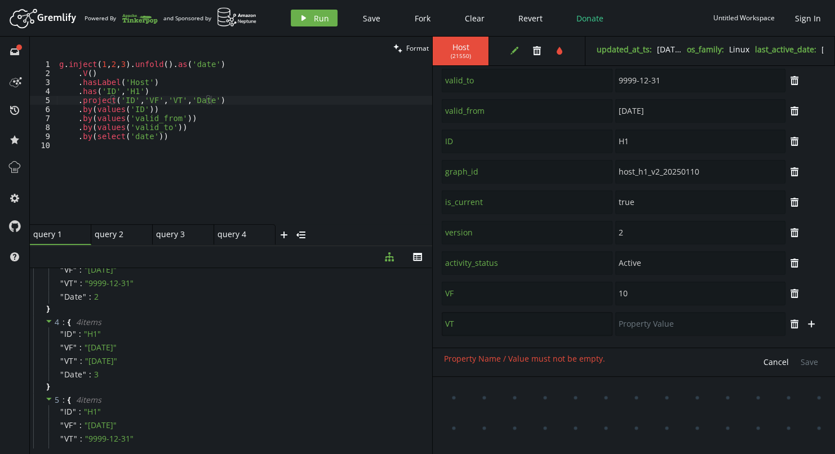
type input "VT"
type input "99"
click at [809, 365] on span "Save" at bounding box center [809, 362] width 17 height 11
type input "valid_from"
type input "[DATE]"
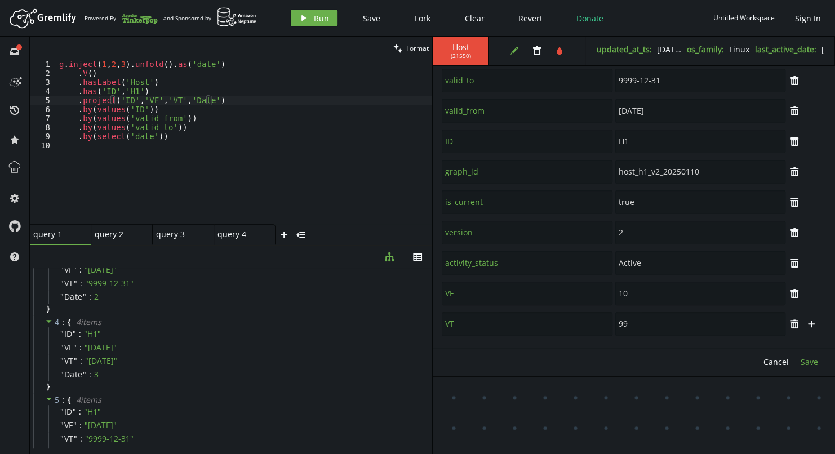
type input "label"
type input "Host"
type input "updated_at_ts"
type input "[DATE]T00:00:00Z"
type input "os_family"
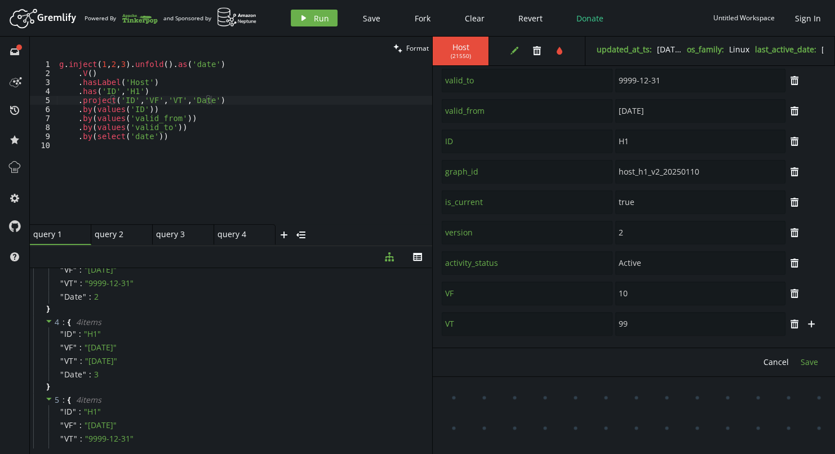
type input "Linux"
type input "last_active_date"
type input "[DATE]"
type input "valid_to"
type input "9999-12-31"
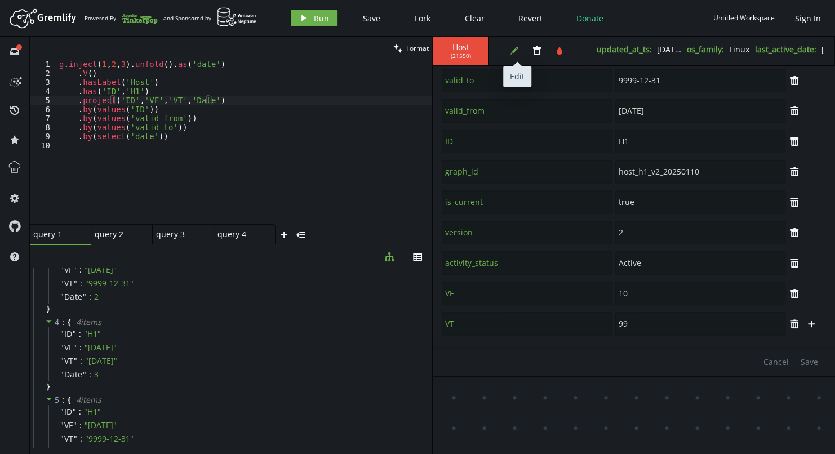
click at [514, 52] on icon "edit" at bounding box center [514, 50] width 9 height 9
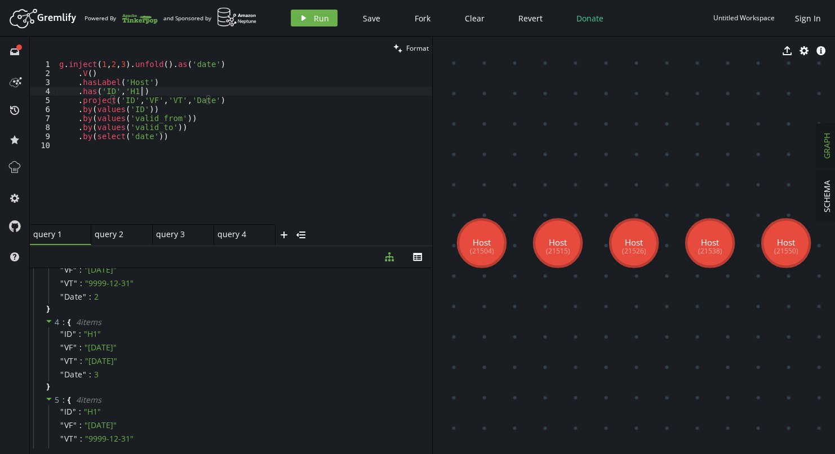
type textarea ".has('ID','H1')"
click at [152, 94] on div "g . inject ( 1 , 2 , 3 ) . unfold ( ) . as ( 'date' ) . V ( ) . hasLabel ( 'Hos…" at bounding box center [244, 151] width 375 height 183
type textarea ".where('VF',lte(1))"
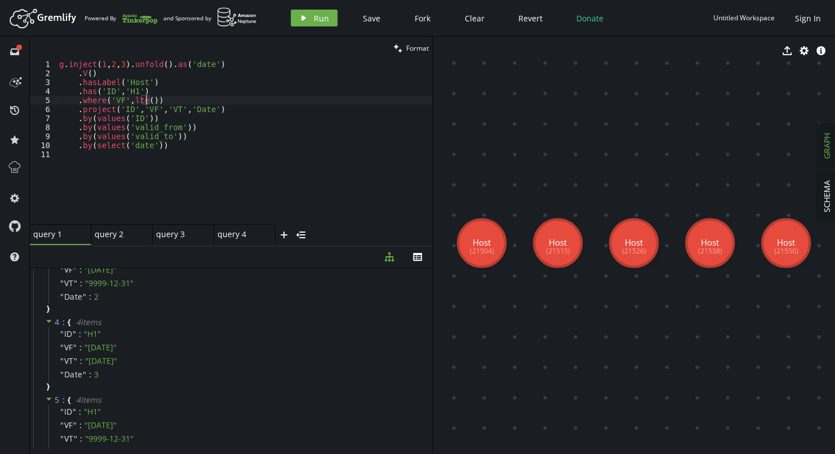
scroll to position [0, 91]
click at [316, 168] on div "g . inject ( 1 , 2 , 3 ) . unfold ( ) . as ( 'date' ) . V ( ) . hasLabel ( 'Hos…" at bounding box center [244, 151] width 375 height 183
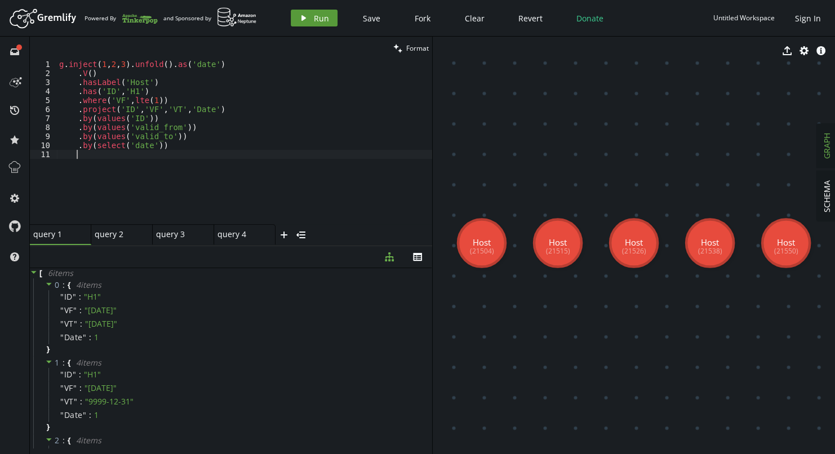
click at [323, 14] on span "Run" at bounding box center [321, 18] width 15 height 11
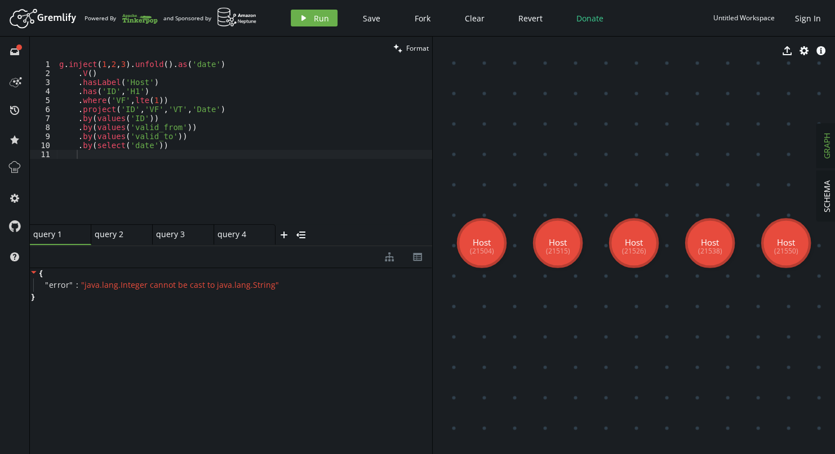
click at [106, 101] on div "g . inject ( 1 , 2 , 3 ) . unfold ( ) . as ( 'date' ) . V ( ) . hasLabel ( 'Hos…" at bounding box center [244, 151] width 375 height 183
click at [316, 25] on button "play Run" at bounding box center [314, 18] width 47 height 17
click at [163, 99] on div "g . inject ( 1 , 2 , 3 ) . unfold ( ) . as ( 'date' ) . V ( ) . hasLabel ( 'Hos…" at bounding box center [244, 151] width 375 height 183
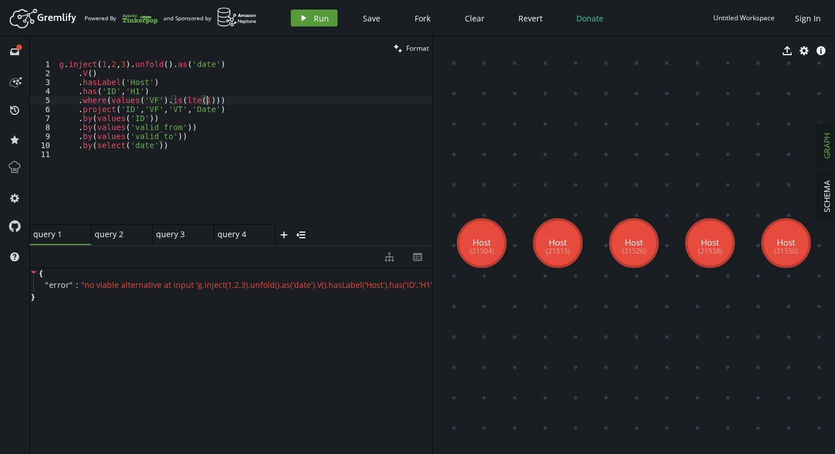
click at [314, 21] on span "Run" at bounding box center [321, 18] width 15 height 11
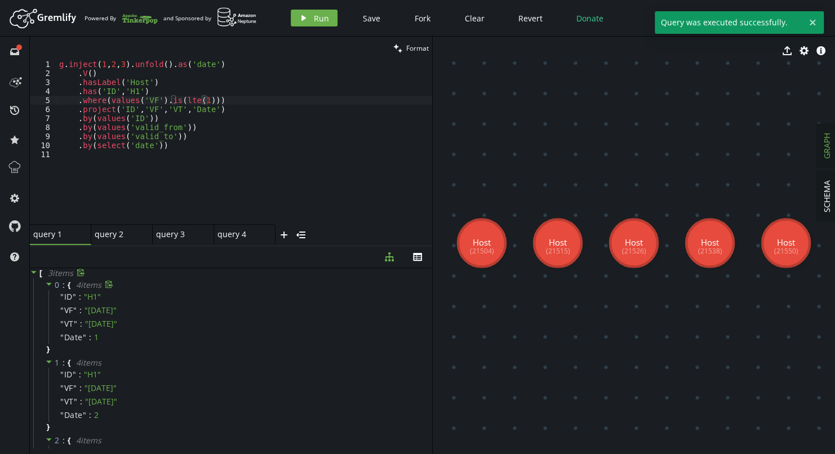
scroll to position [73, 0]
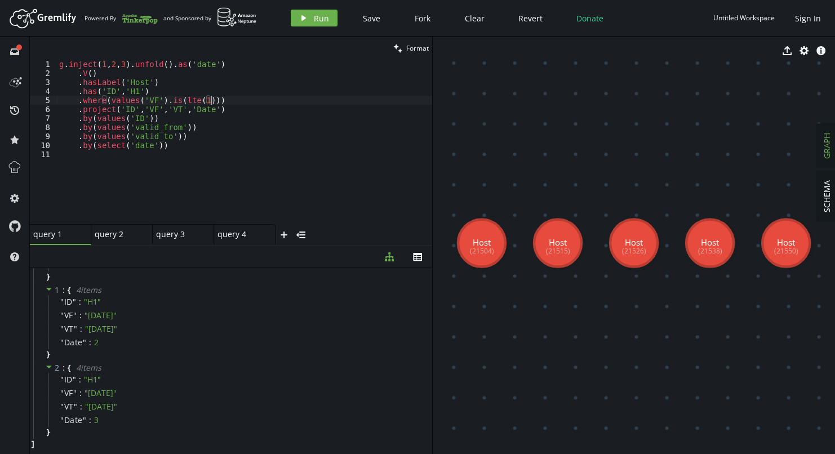
click at [237, 100] on div "g . inject ( 1 , 2 , 3 ) . unfold ( ) . as ( 'date' ) . V ( ) . hasLabel ( 'Hos…" at bounding box center [244, 151] width 375 height 183
drag, startPoint x: 210, startPoint y: 100, endPoint x: 78, endPoint y: 97, distance: 131.9
click at [78, 97] on div "g . inject ( 1 , 2 , 3 ) . unfold ( ) . as ( 'date' ) . V ( ) . hasLabel ( 'Hos…" at bounding box center [244, 151] width 375 height 183
click at [340, 100] on div "g . inject ( 1 , 2 , 3 ) . unfold ( ) . as ( 'date' ) . V ( ) . hasLabel ( 'Hos…" at bounding box center [244, 151] width 375 height 183
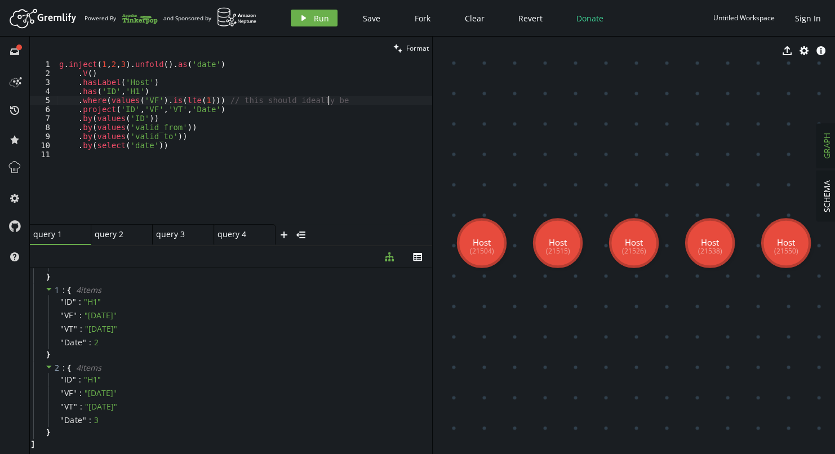
paste textarea ".where(values('VF').is(lte(1)))"
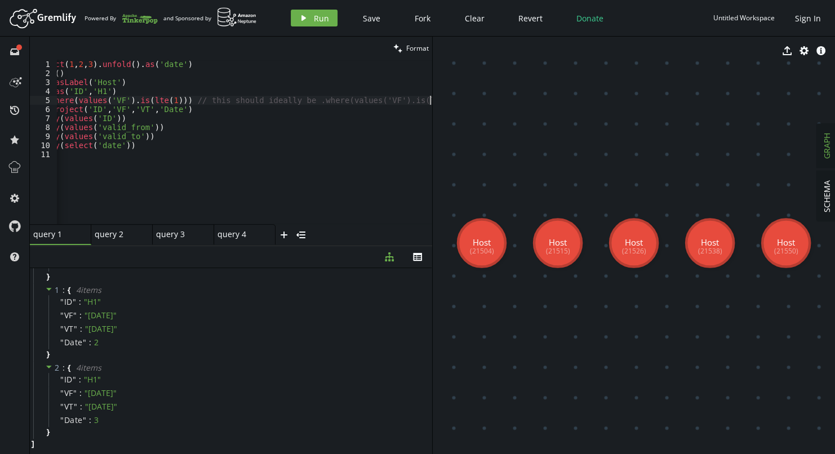
scroll to position [0, 33]
click at [181, 103] on div "g . inject ( 1 , 2 , 3 ) . unfold ( ) . as ( 'date' ) . V ( ) . hasLabel ( 'Hos…" at bounding box center [228, 149] width 408 height 178
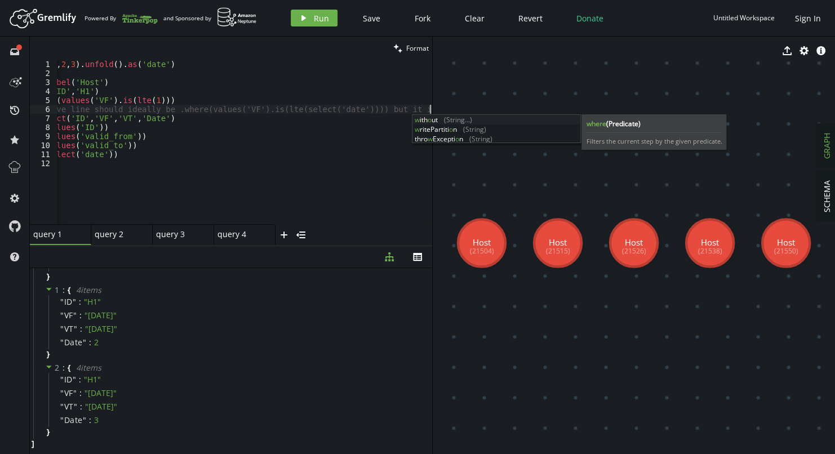
scroll to position [0, 0]
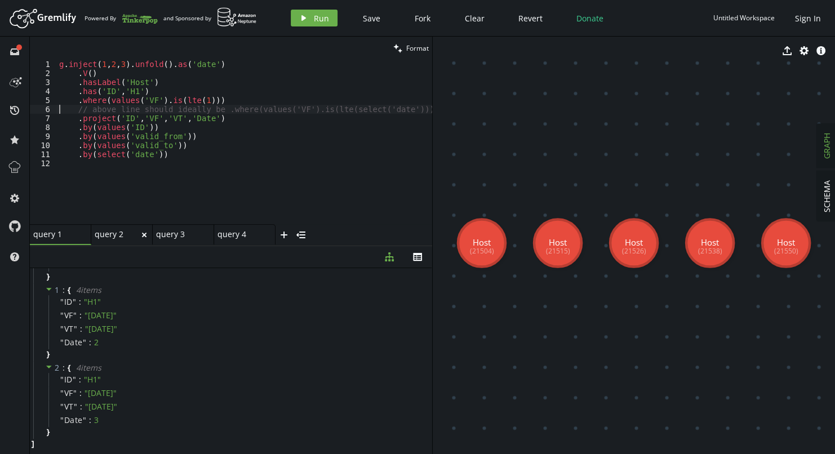
type textarea "// above line should ideally be .where(values('VF').is(lte(select('date')))) bu…"
click at [105, 239] on div "query 2 query 2" at bounding box center [119, 234] width 48 height 10
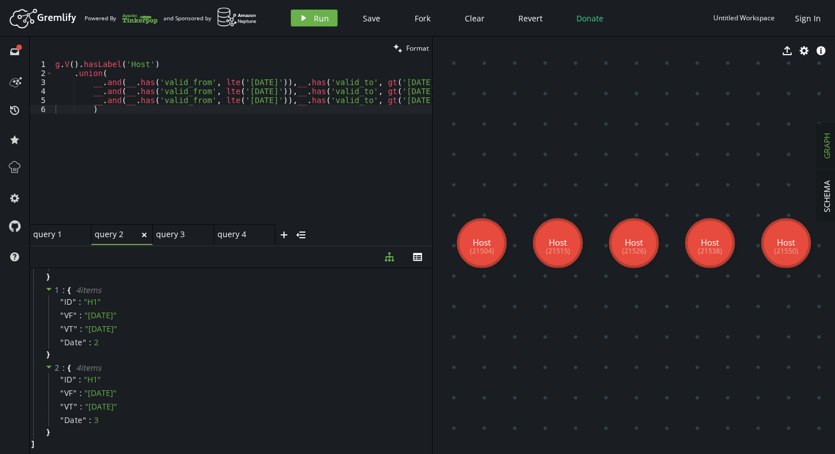
click at [145, 237] on icon at bounding box center [144, 235] width 5 height 5
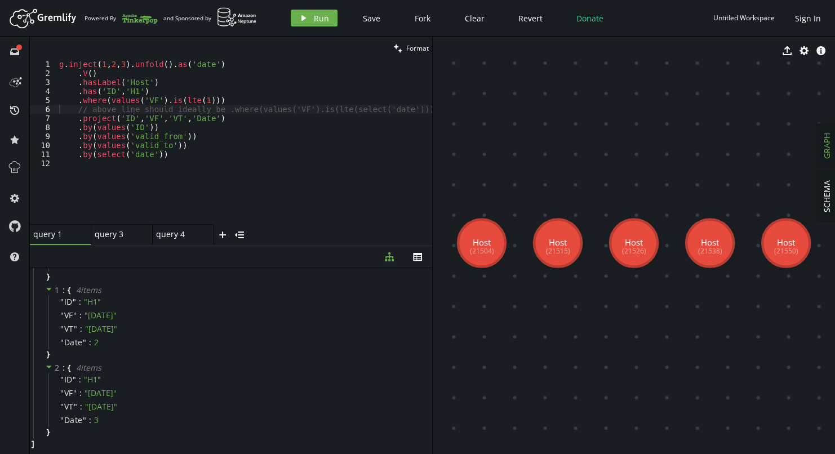
click at [145, 237] on icon at bounding box center [144, 235] width 5 height 5
click at [172, 173] on div "g . inject ( 1 , 2 , 3 ) . unfold ( ) . as ( 'date' ) . V ( ) . hasLabel ( 'Hos…" at bounding box center [285, 149] width 456 height 178
click at [365, 19] on span "Save" at bounding box center [371, 18] width 17 height 11
